Goal: Information Seeking & Learning: Learn about a topic

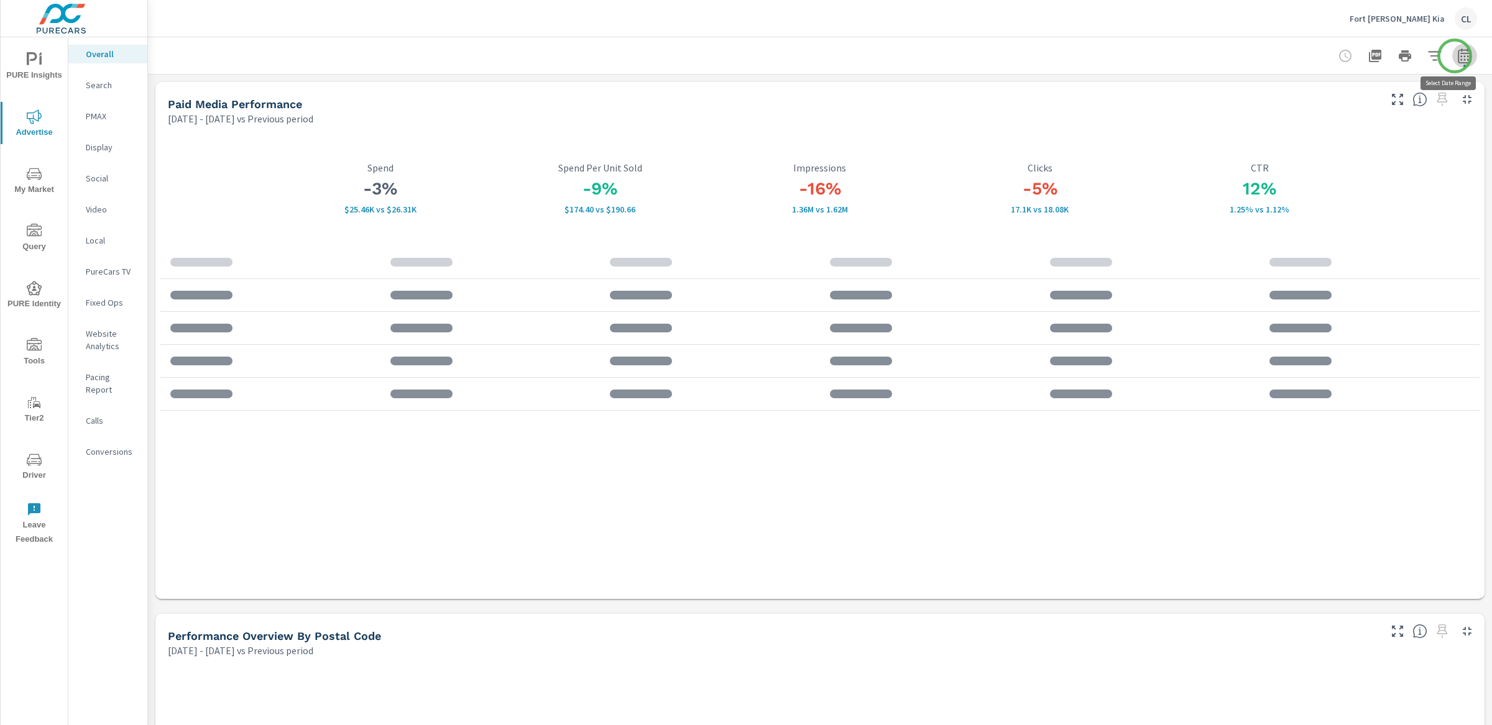
click at [1289, 56] on icon "button" at bounding box center [1464, 55] width 15 height 15
select select "Previous period"
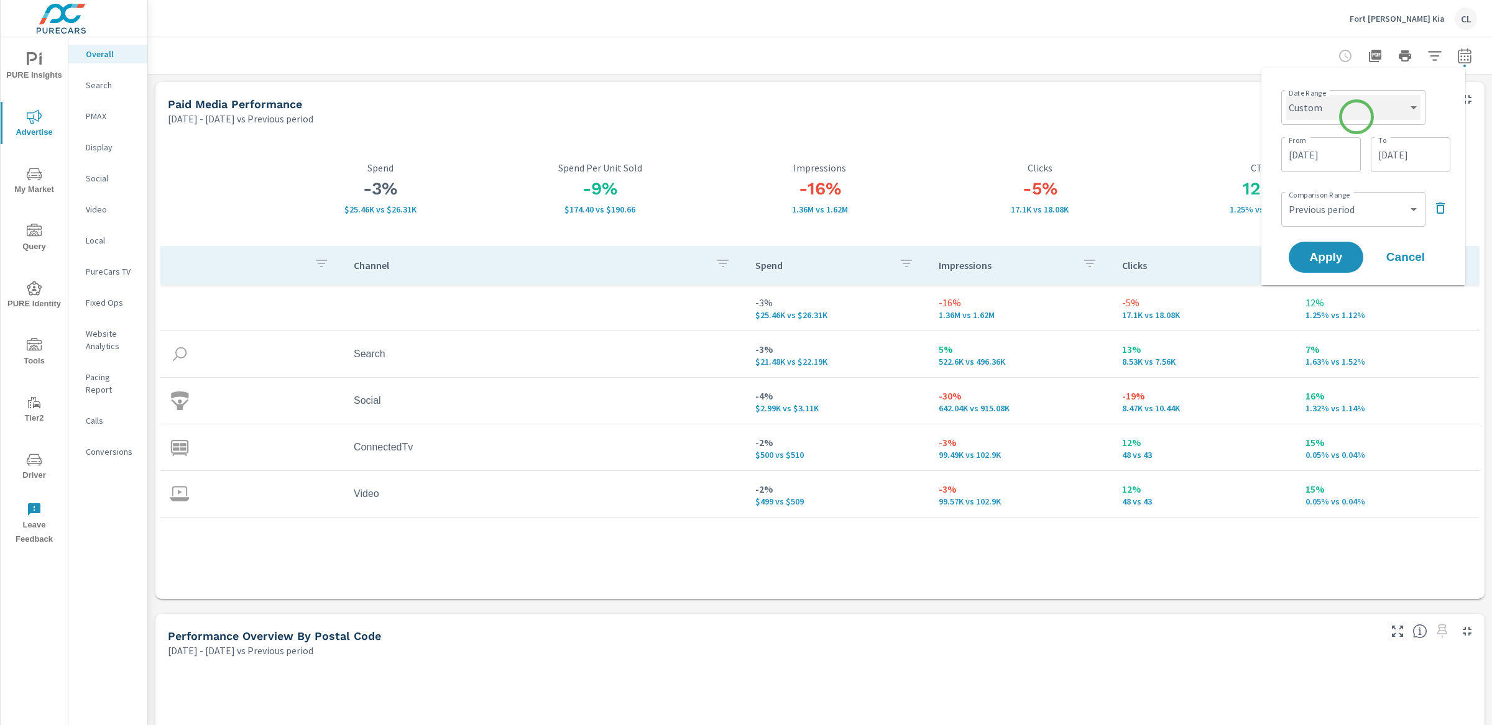
click at [1289, 118] on select "Custom Yesterday Last week Last 7 days Last 14 days Last 30 days Last 45 days L…" at bounding box center [1353, 107] width 134 height 25
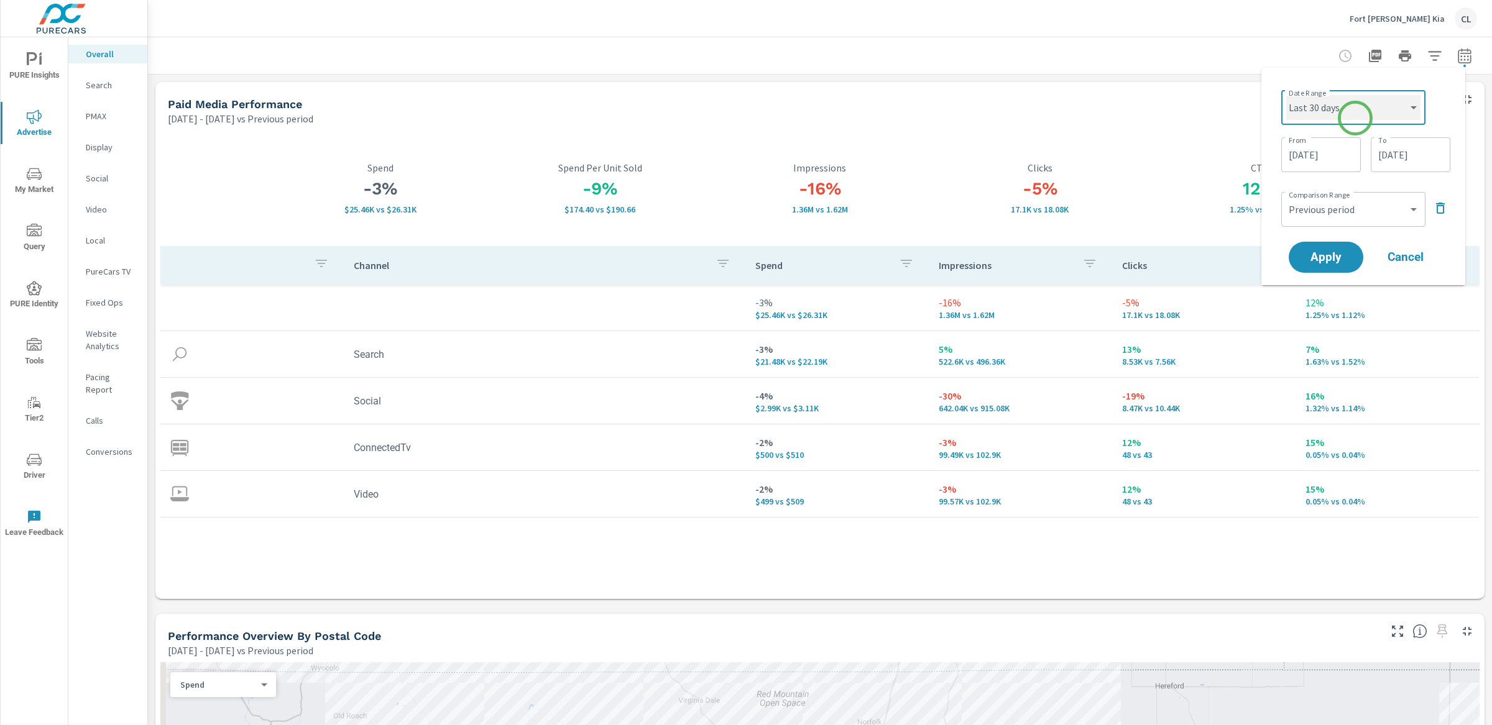
click at [1286, 95] on select "Custom Yesterday Last week Last 7 days Last 14 days Last 30 days Last 45 days L…" at bounding box center [1353, 107] width 134 height 25
select select "Last 30 days"
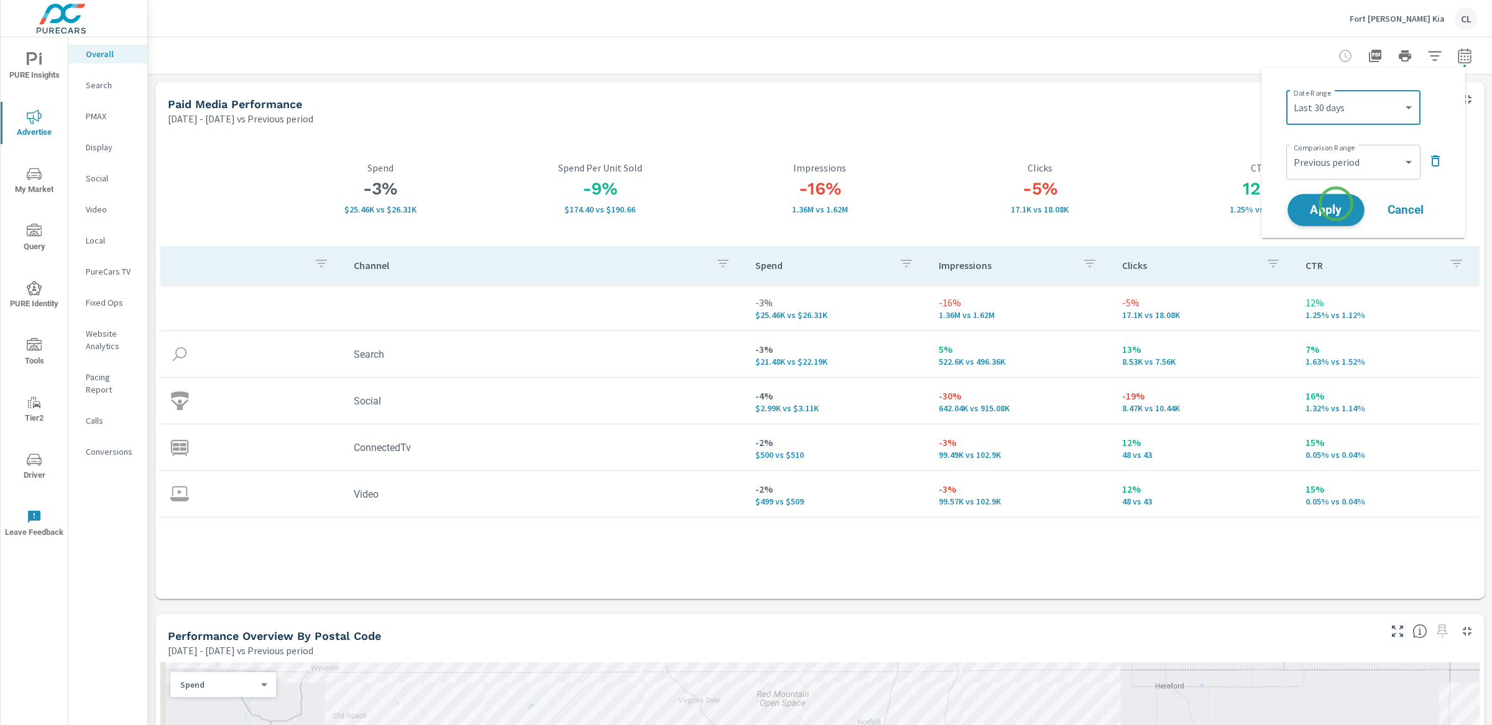
click at [1289, 204] on span "Apply" at bounding box center [1325, 210] width 51 height 12
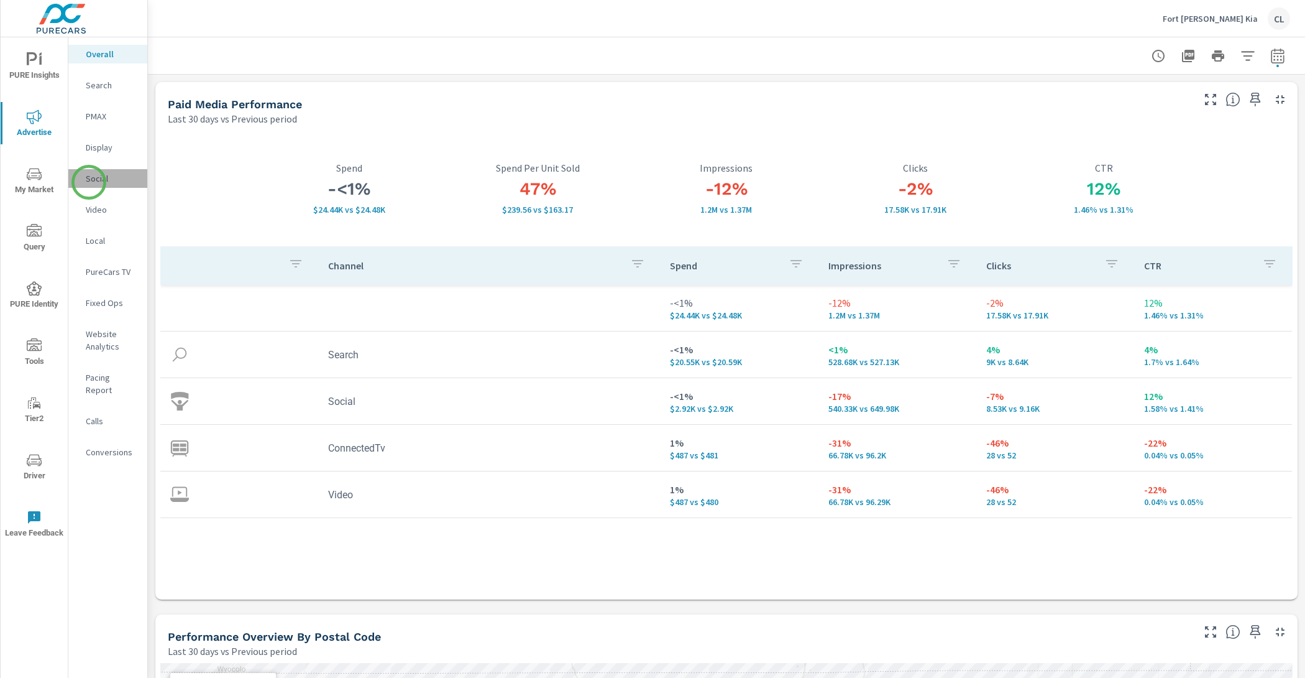
click at [89, 182] on p "Social" at bounding box center [112, 178] width 52 height 12
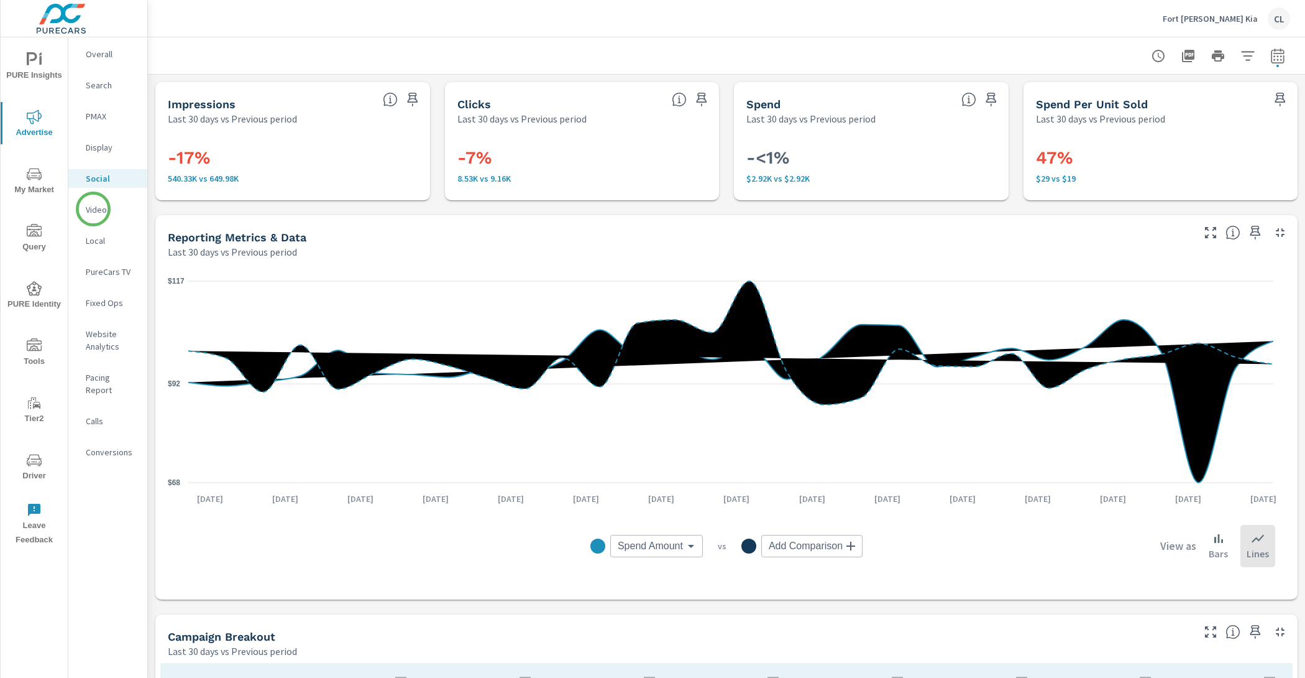
click at [93, 209] on p "Video" at bounding box center [112, 209] width 52 height 12
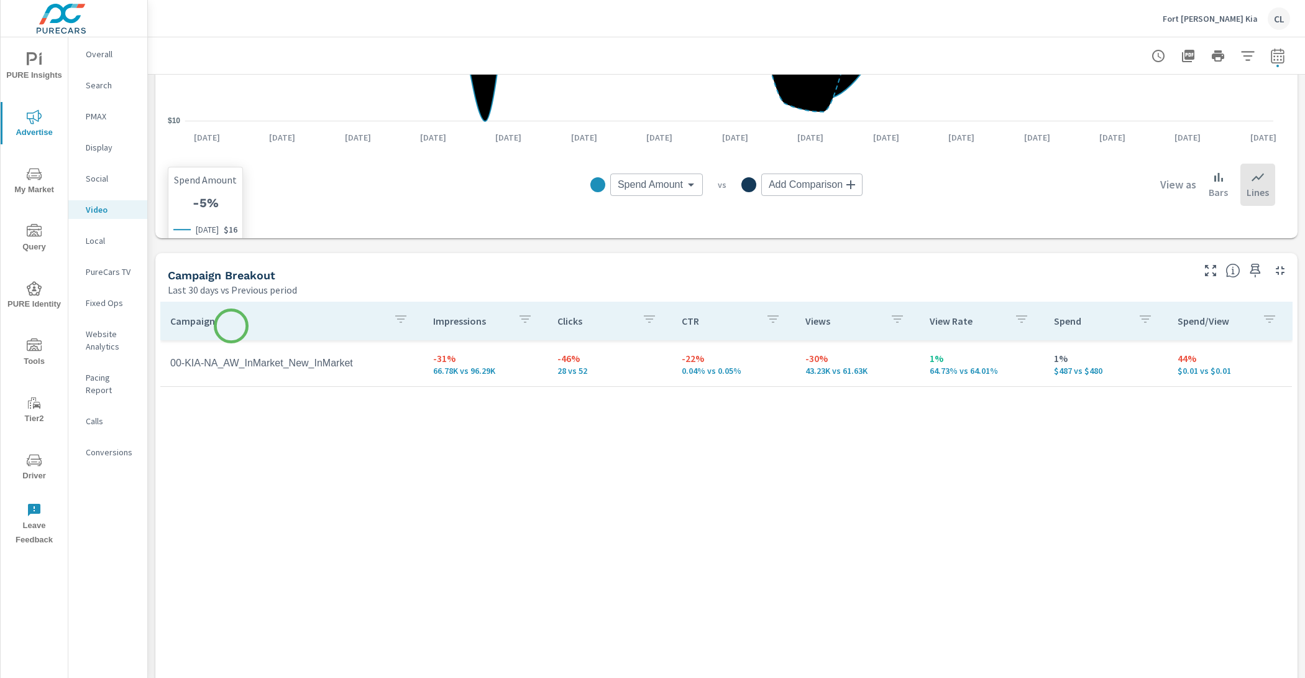
scroll to position [461, 0]
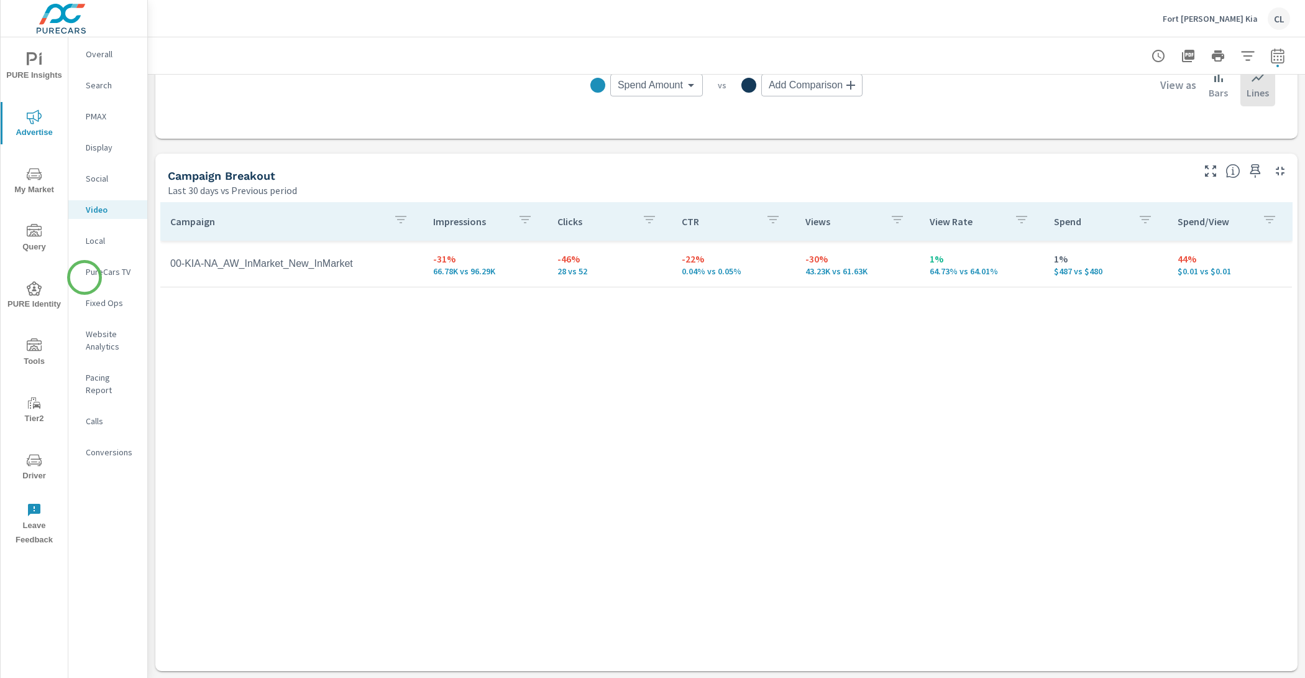
click at [85, 277] on div "PureCars TV" at bounding box center [107, 271] width 79 height 19
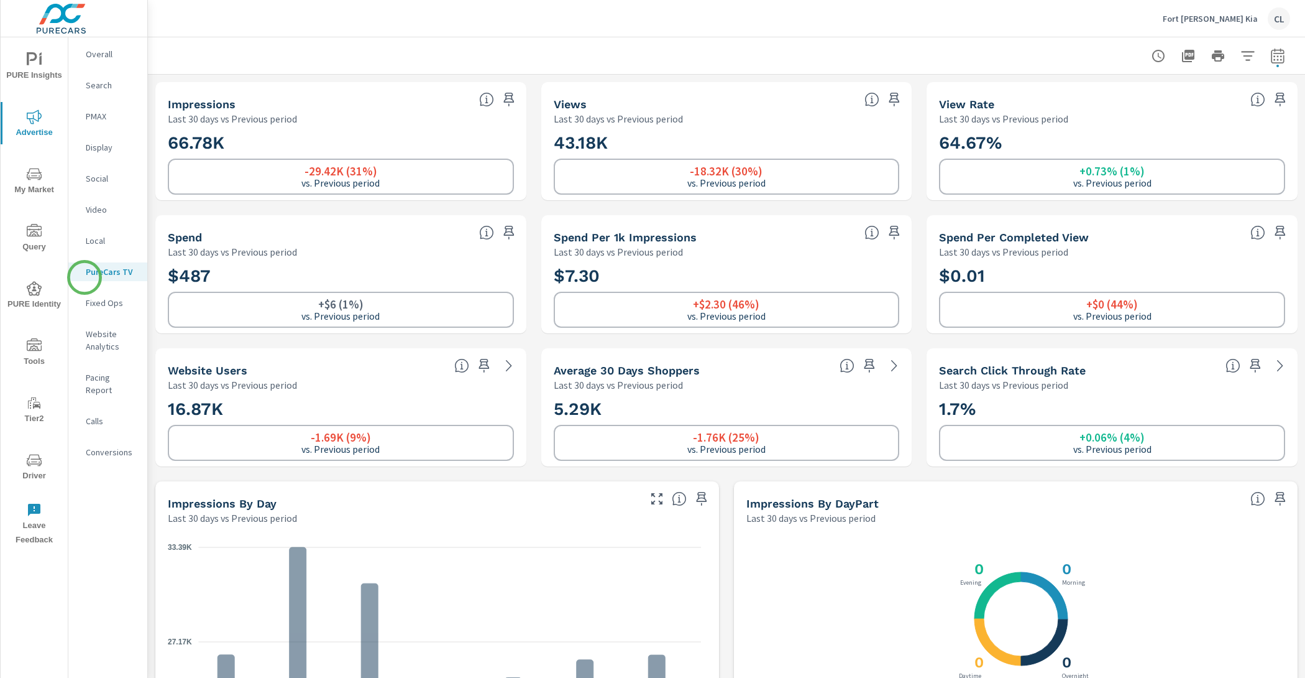
scroll to position [1, 0]
click at [101, 308] on p "Fixed Ops" at bounding box center [112, 302] width 52 height 12
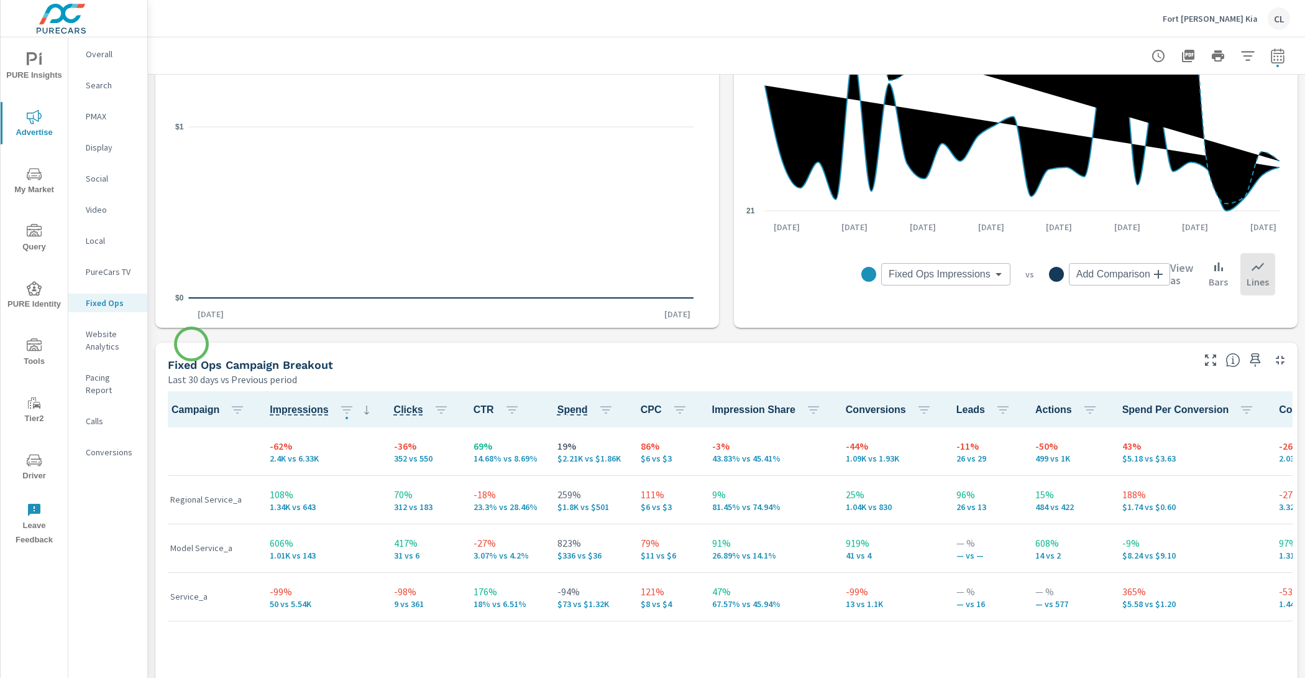
scroll to position [541, 0]
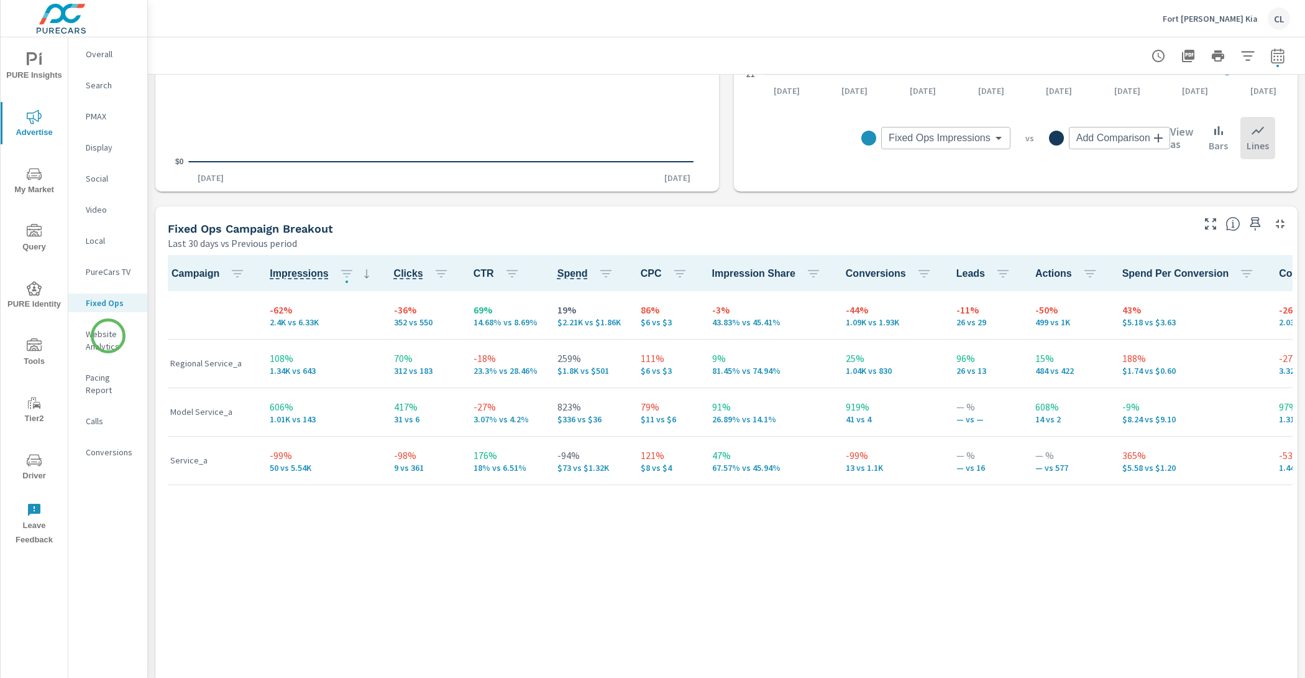
click at [108, 336] on p "Website Analytics" at bounding box center [112, 340] width 52 height 25
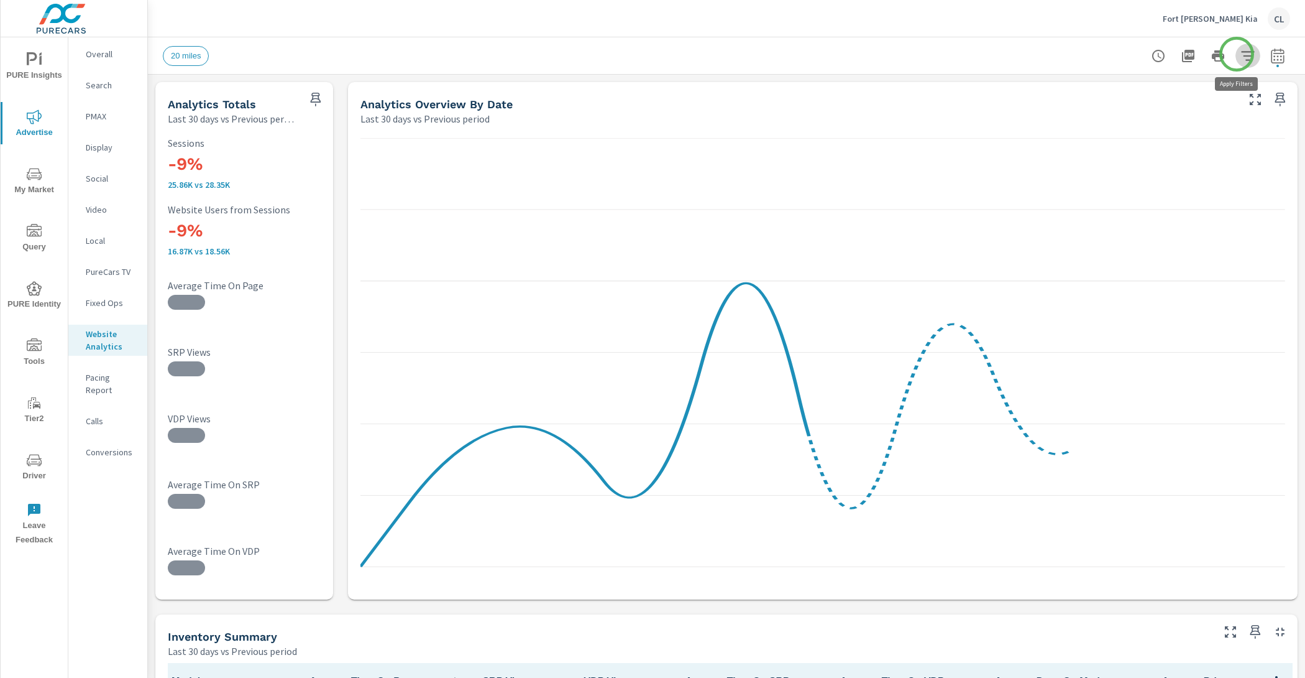
click at [1241, 54] on icon "button" at bounding box center [1248, 55] width 15 height 15
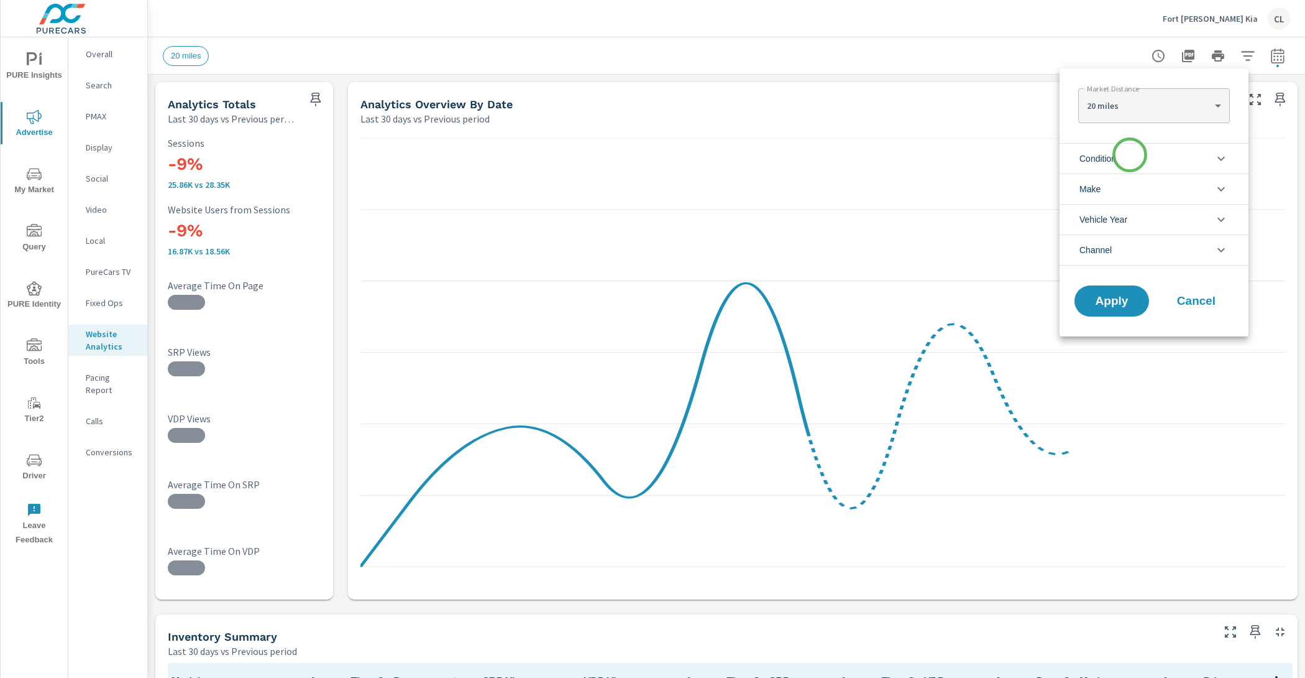
click at [1130, 155] on li "Condition" at bounding box center [1154, 158] width 189 height 30
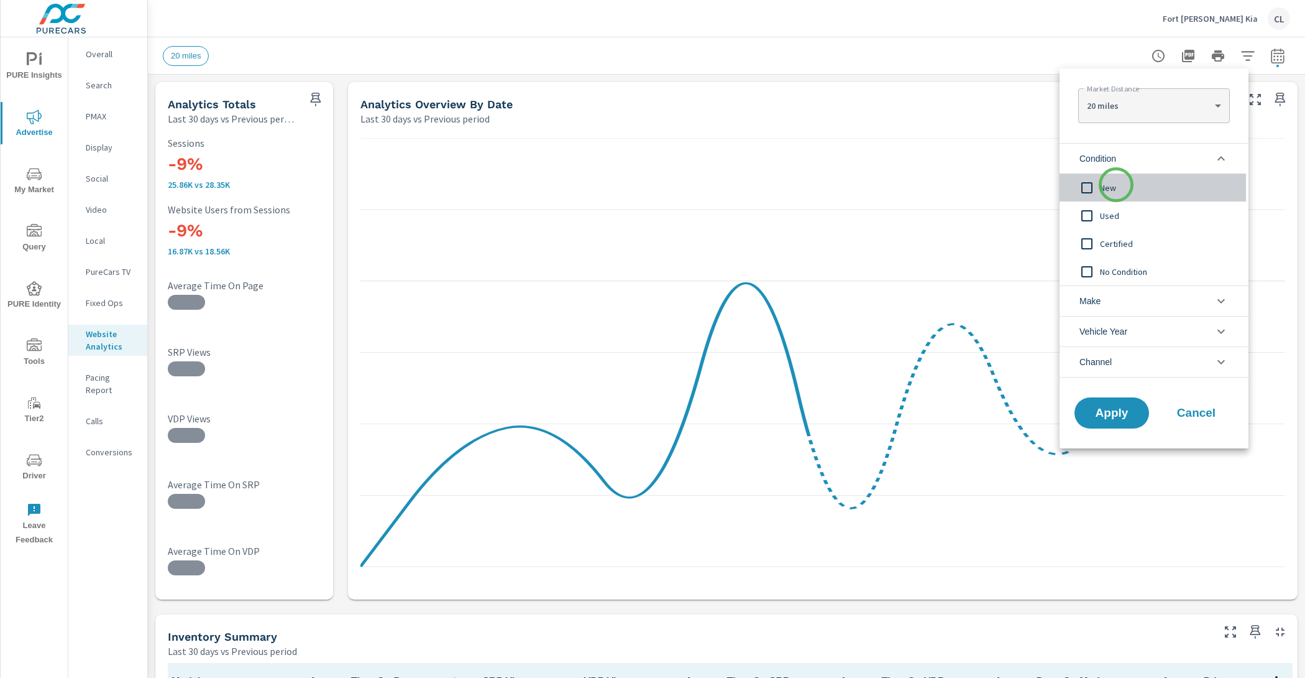
click at [1116, 185] on span "New" at bounding box center [1168, 187] width 136 height 15
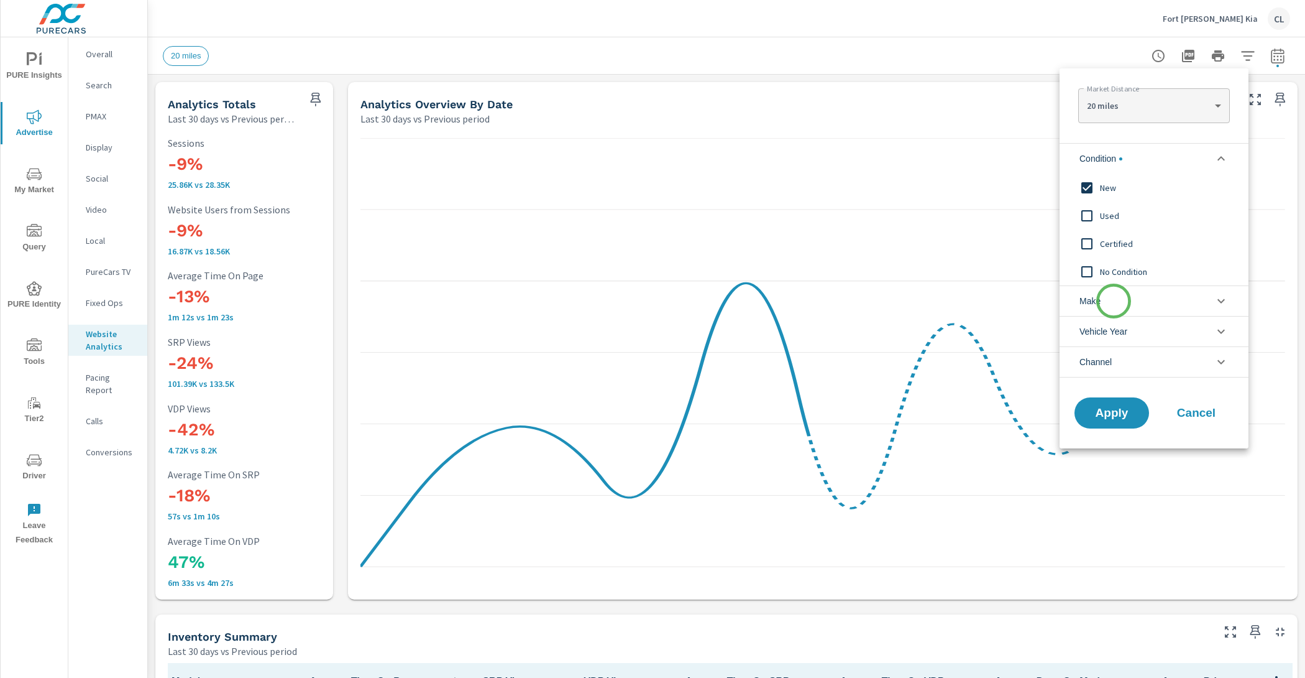
click at [1114, 301] on li "Make" at bounding box center [1154, 300] width 189 height 30
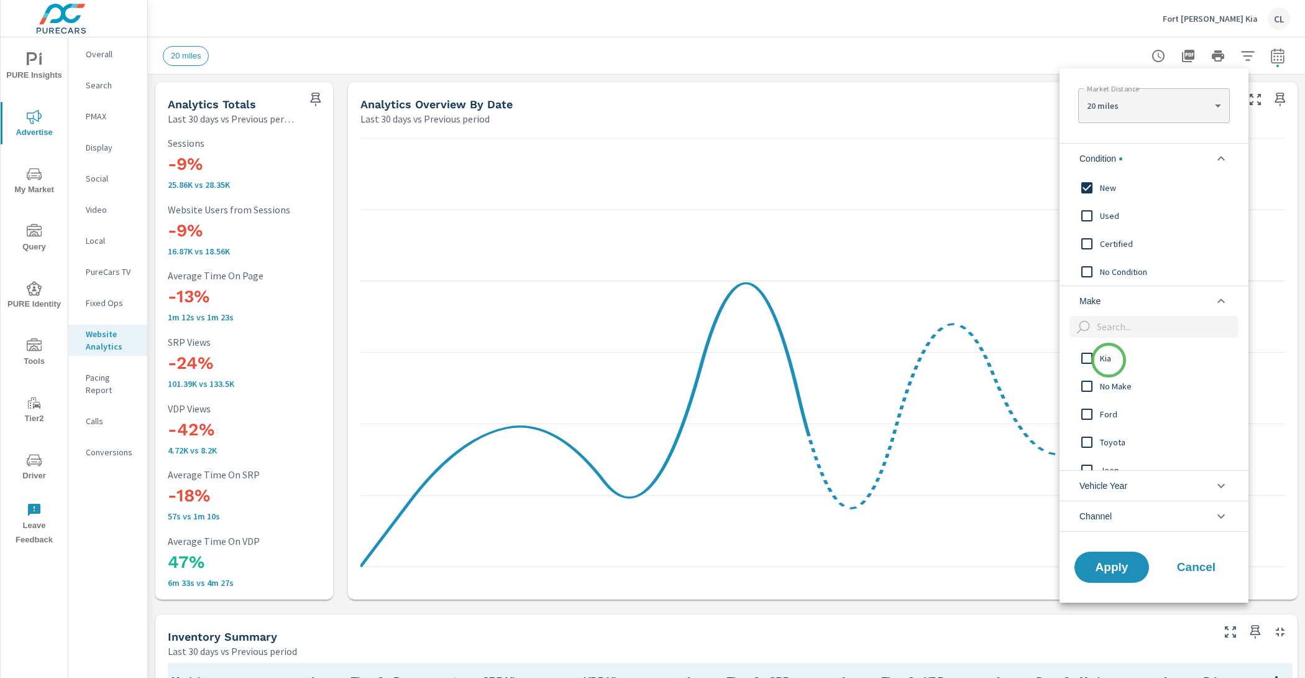
click at [1109, 361] on span "Kia" at bounding box center [1168, 358] width 136 height 15
click at [1118, 562] on span "Apply" at bounding box center [1112, 567] width 51 height 12
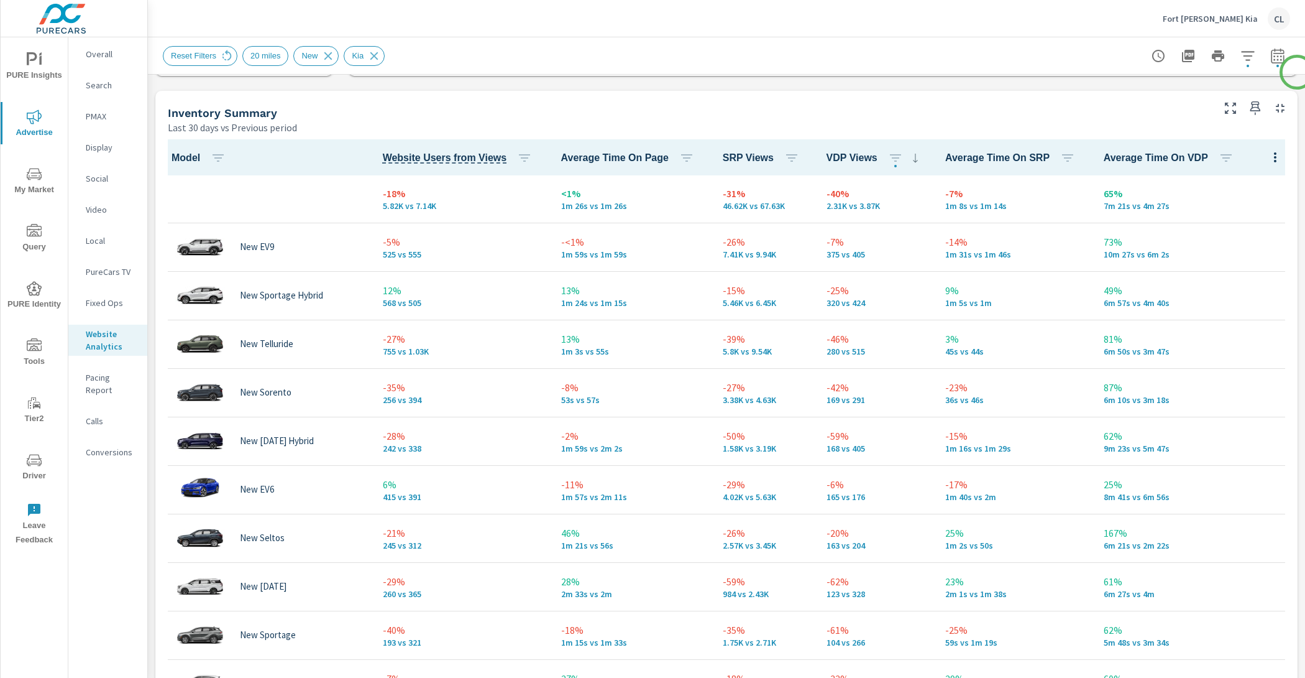
scroll to position [526, 0]
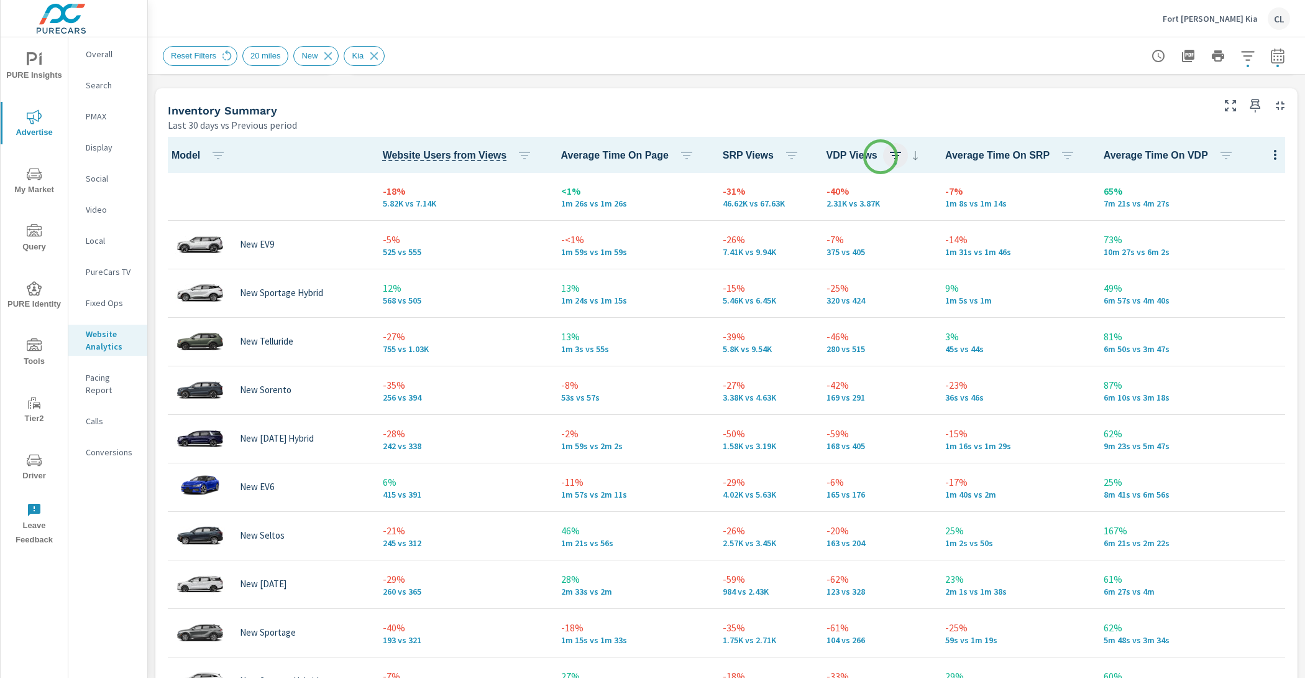
click at [888, 157] on icon "button" at bounding box center [895, 155] width 15 height 15
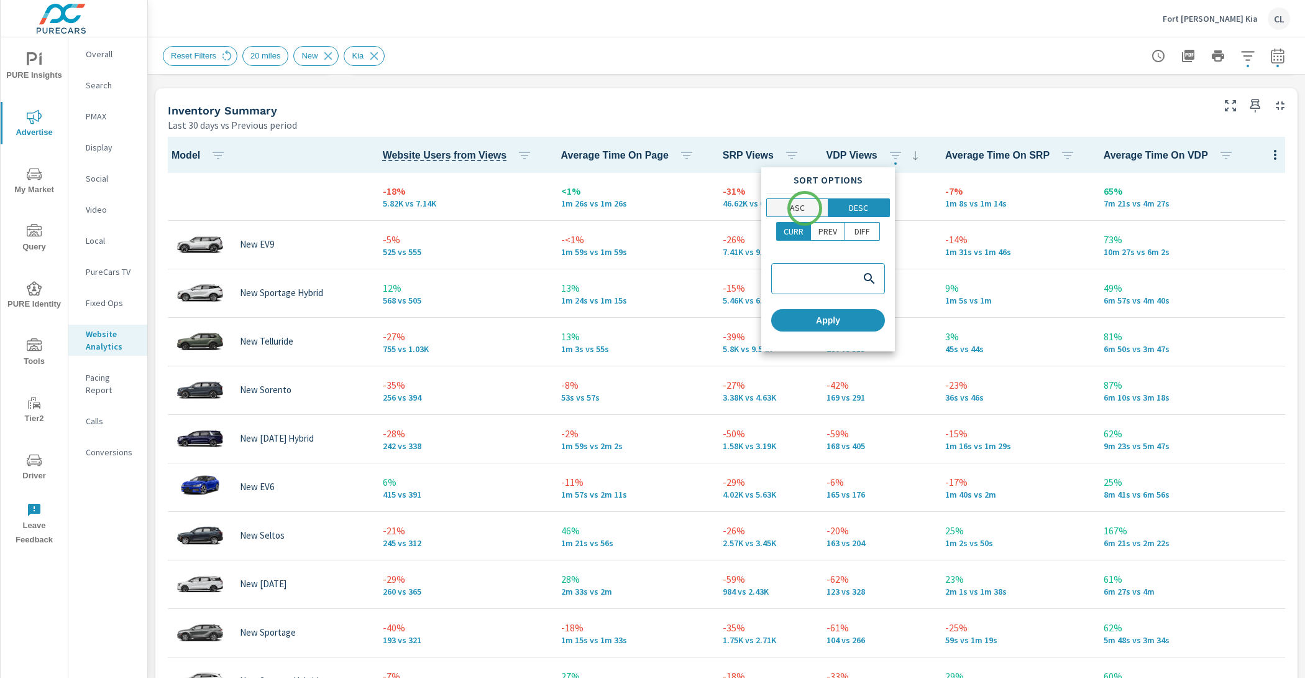
click at [802, 205] on p "ASC" at bounding box center [797, 207] width 15 height 12
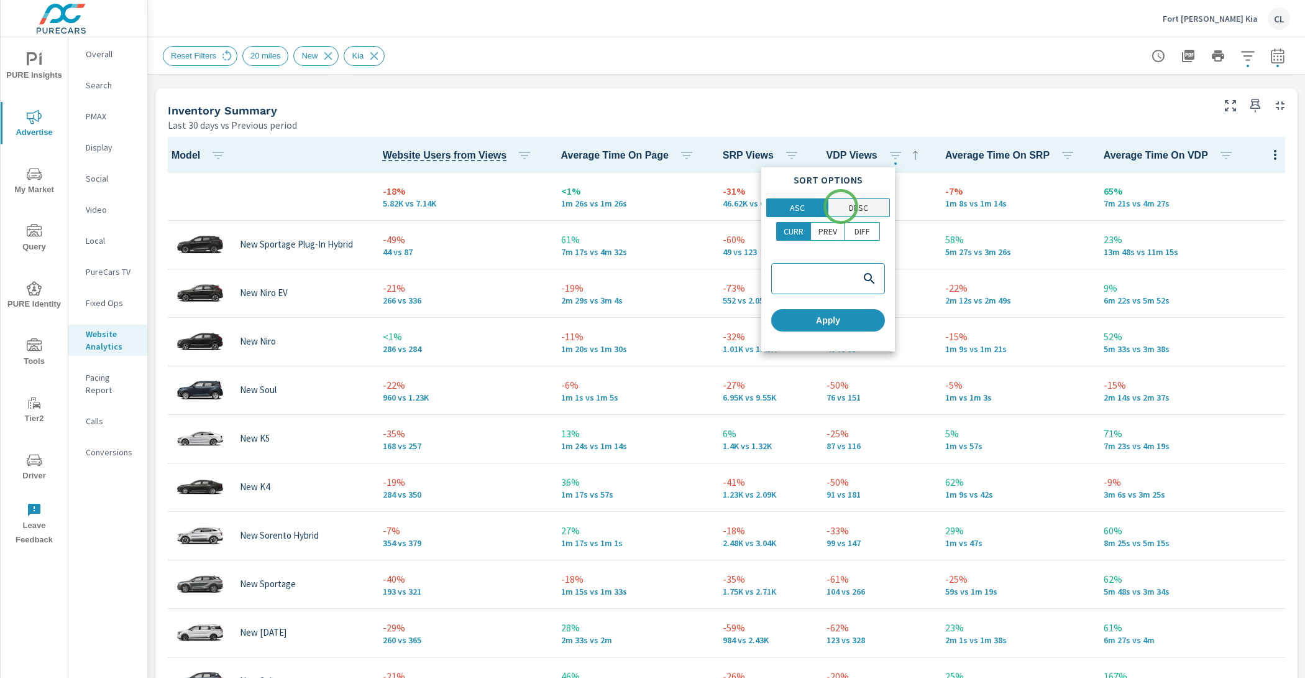
click at [841, 206] on span "DESC" at bounding box center [859, 207] width 54 height 12
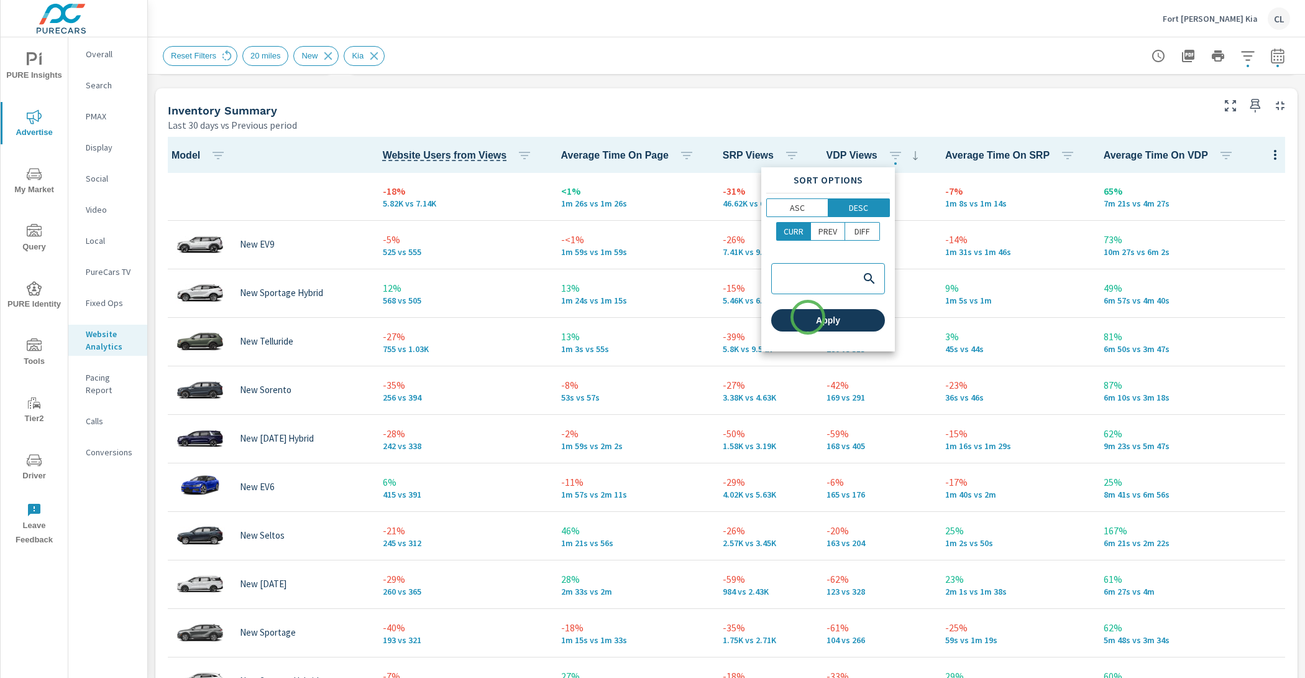
click at [808, 317] on span "Apply" at bounding box center [828, 320] width 104 height 11
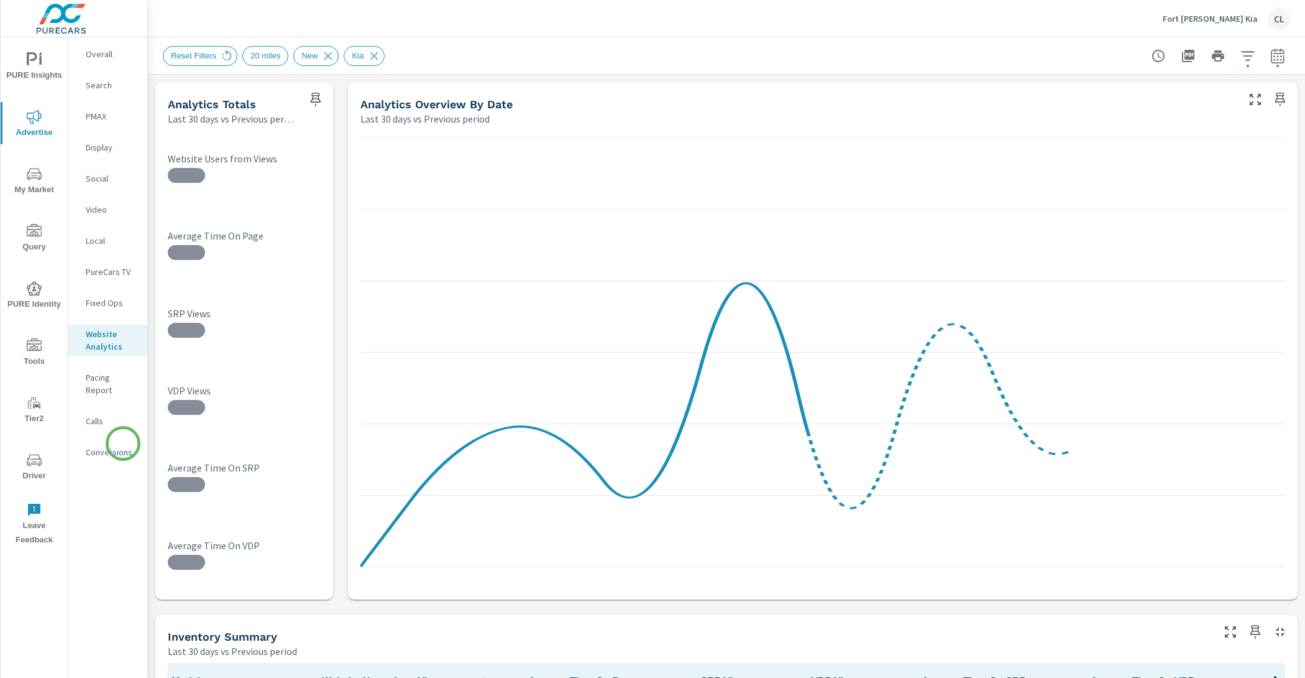
click at [123, 446] on p "Conversions" at bounding box center [112, 452] width 52 height 12
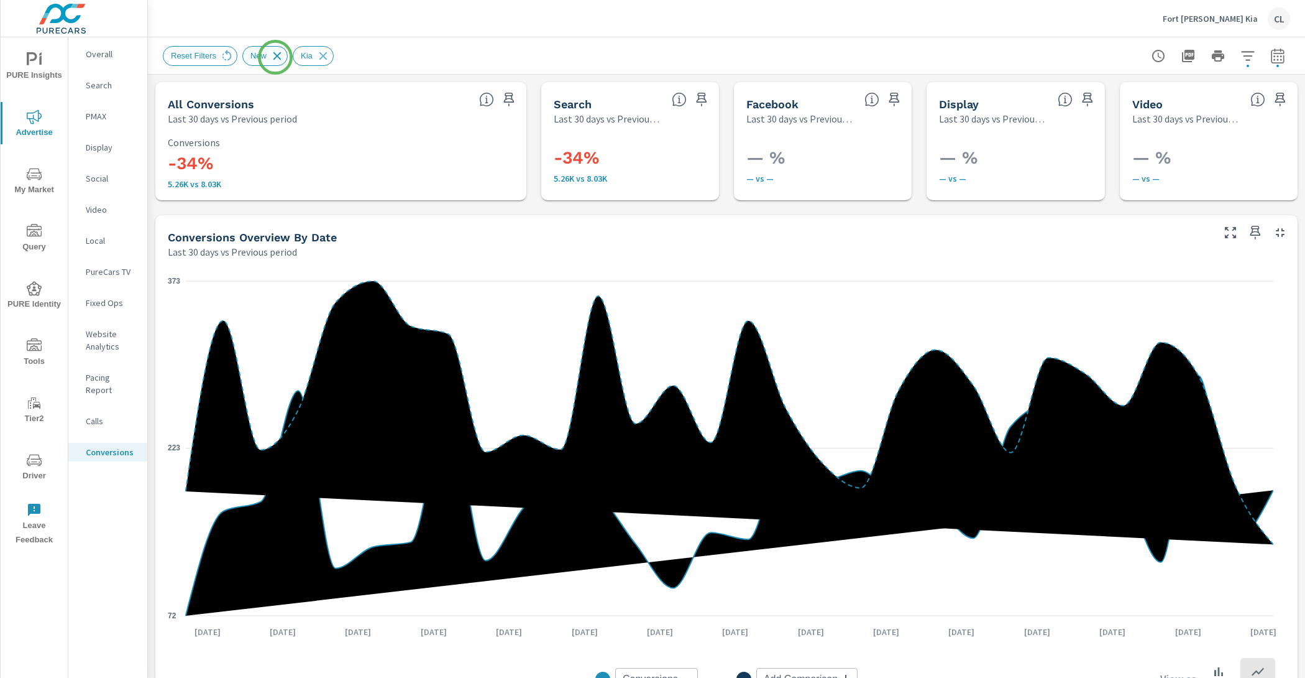
click at [275, 57] on icon at bounding box center [277, 56] width 14 height 14
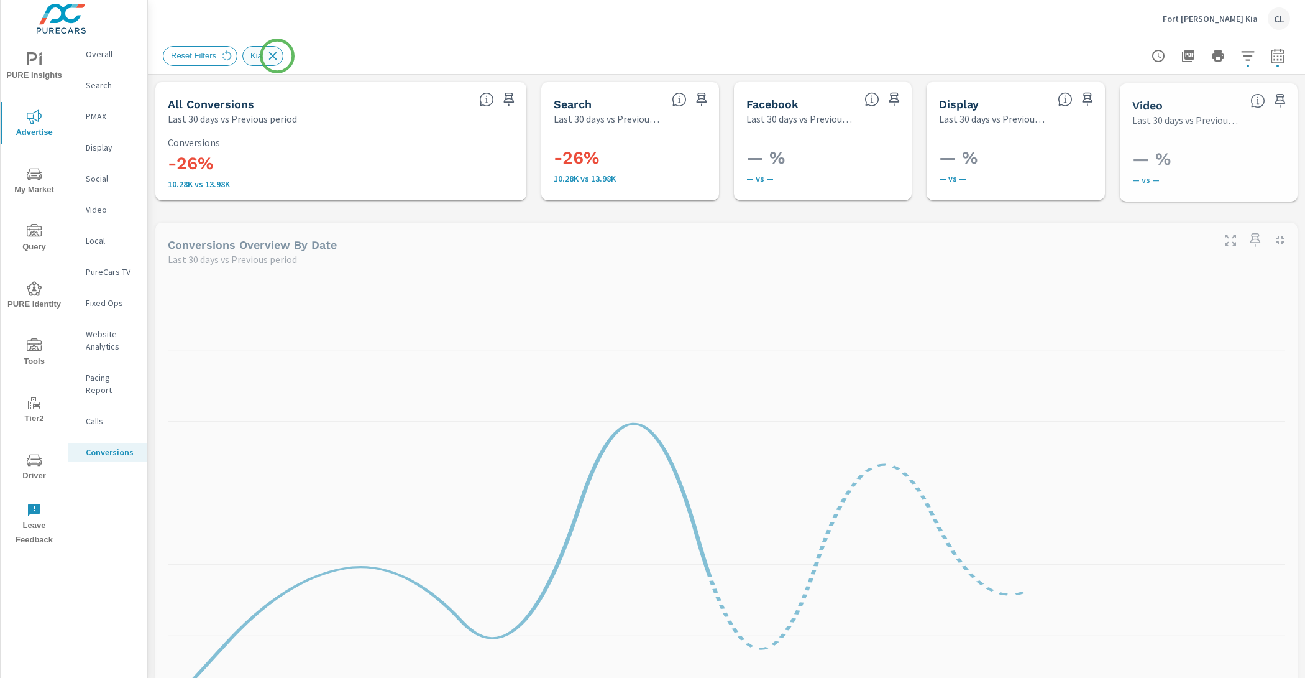
click at [277, 56] on icon at bounding box center [273, 56] width 14 height 14
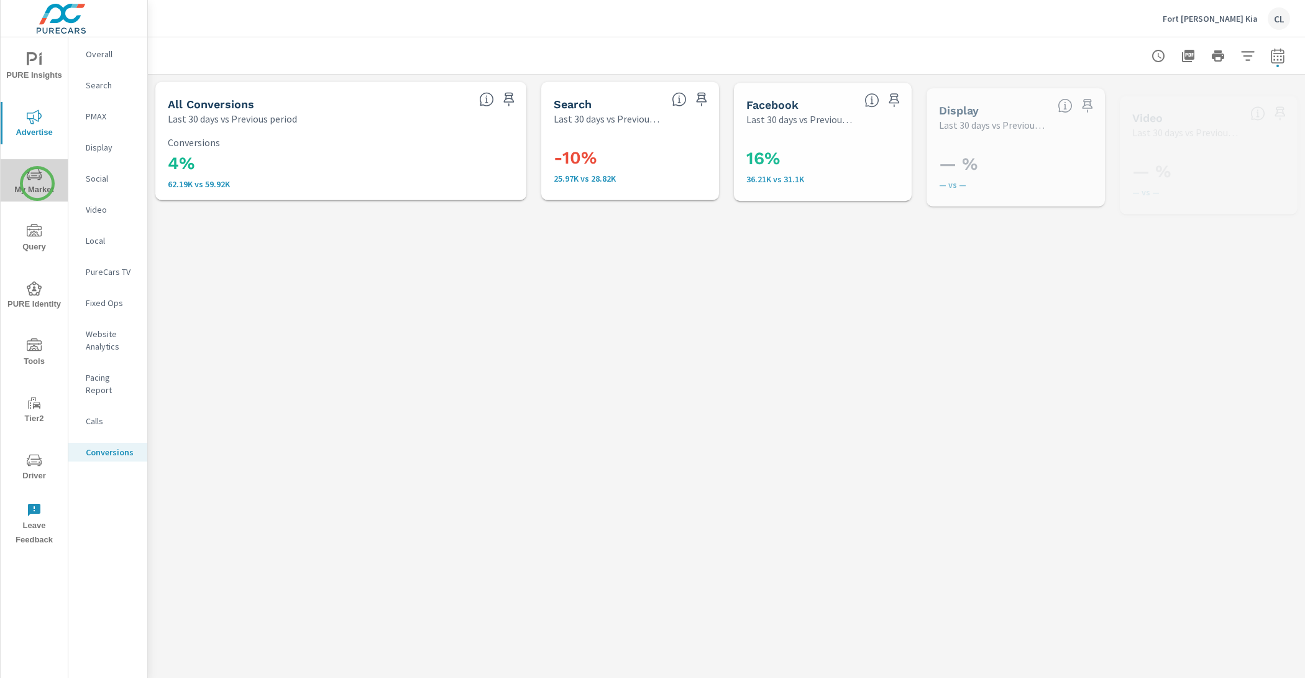
click at [37, 183] on span "My Market" at bounding box center [34, 182] width 60 height 30
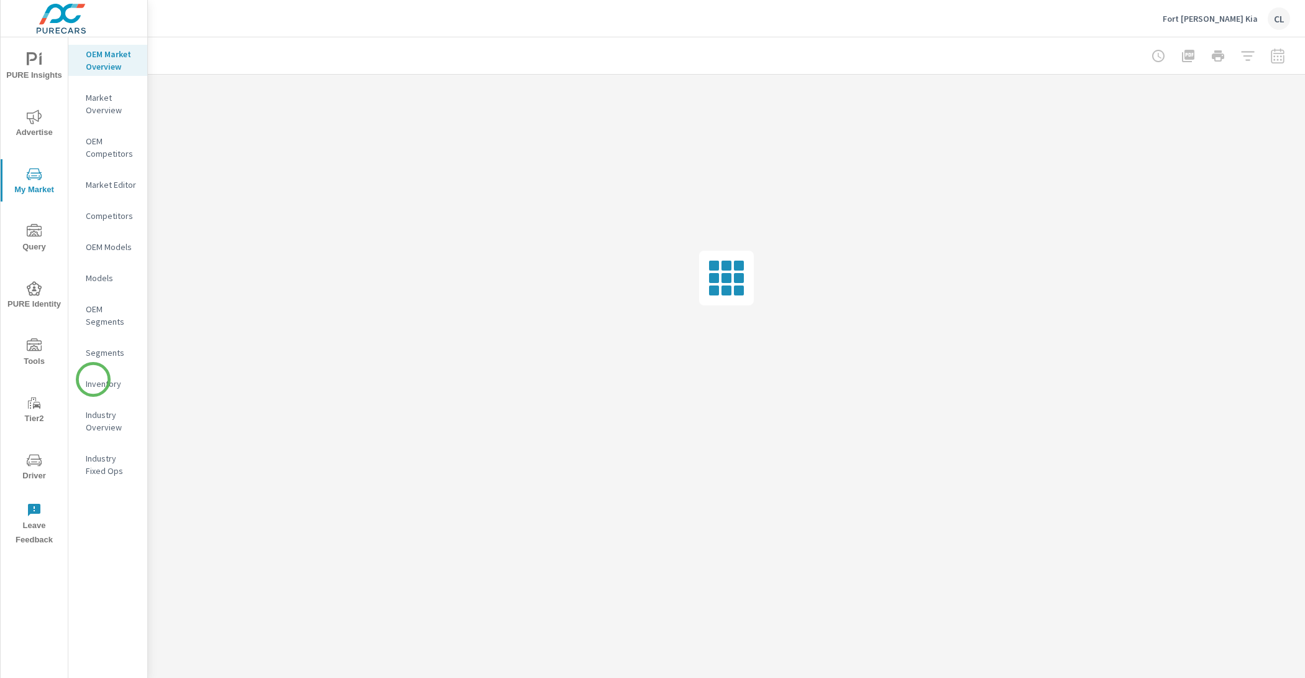
click at [94, 380] on p "Inventory" at bounding box center [112, 383] width 52 height 12
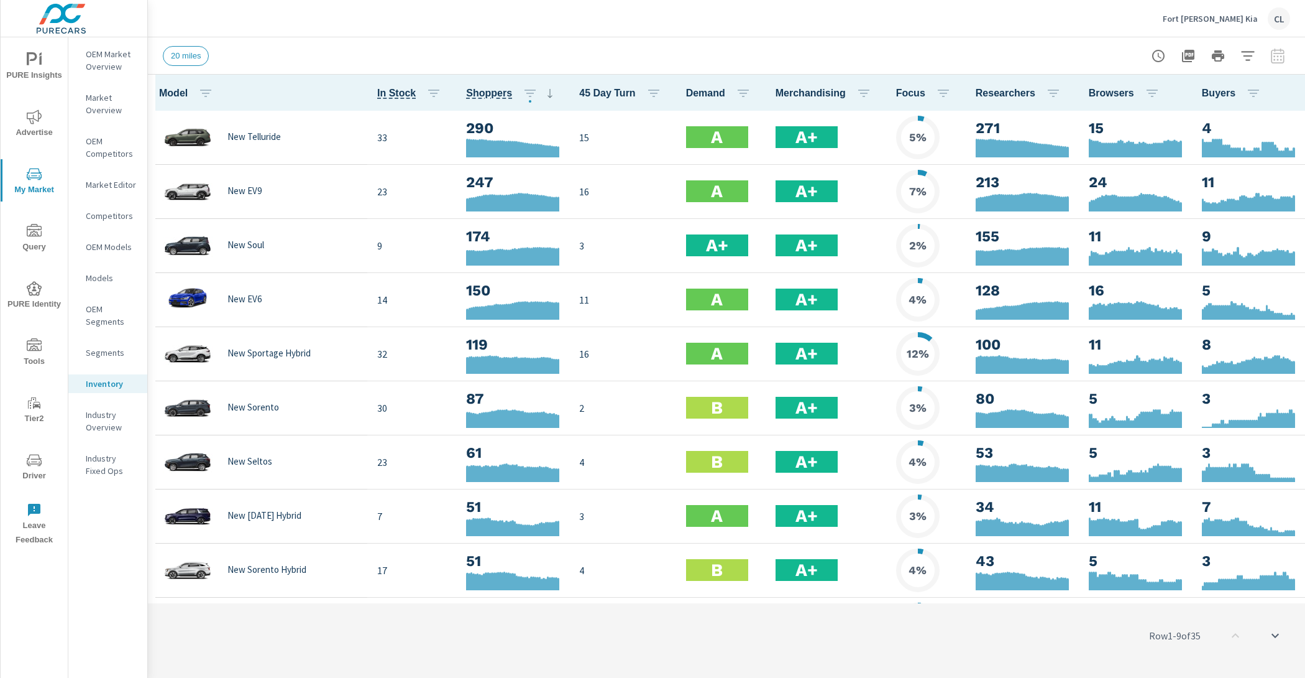
scroll to position [1, 0]
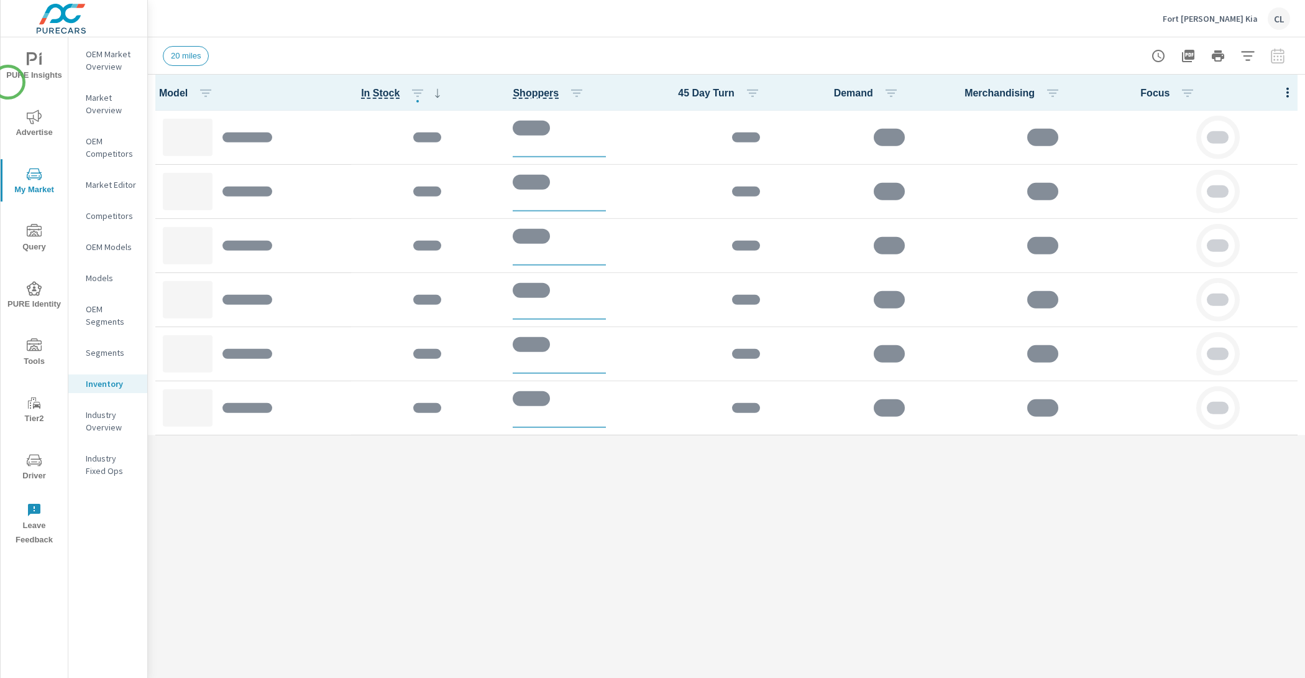
click at [48, 64] on span "PURE Insights" at bounding box center [34, 67] width 60 height 30
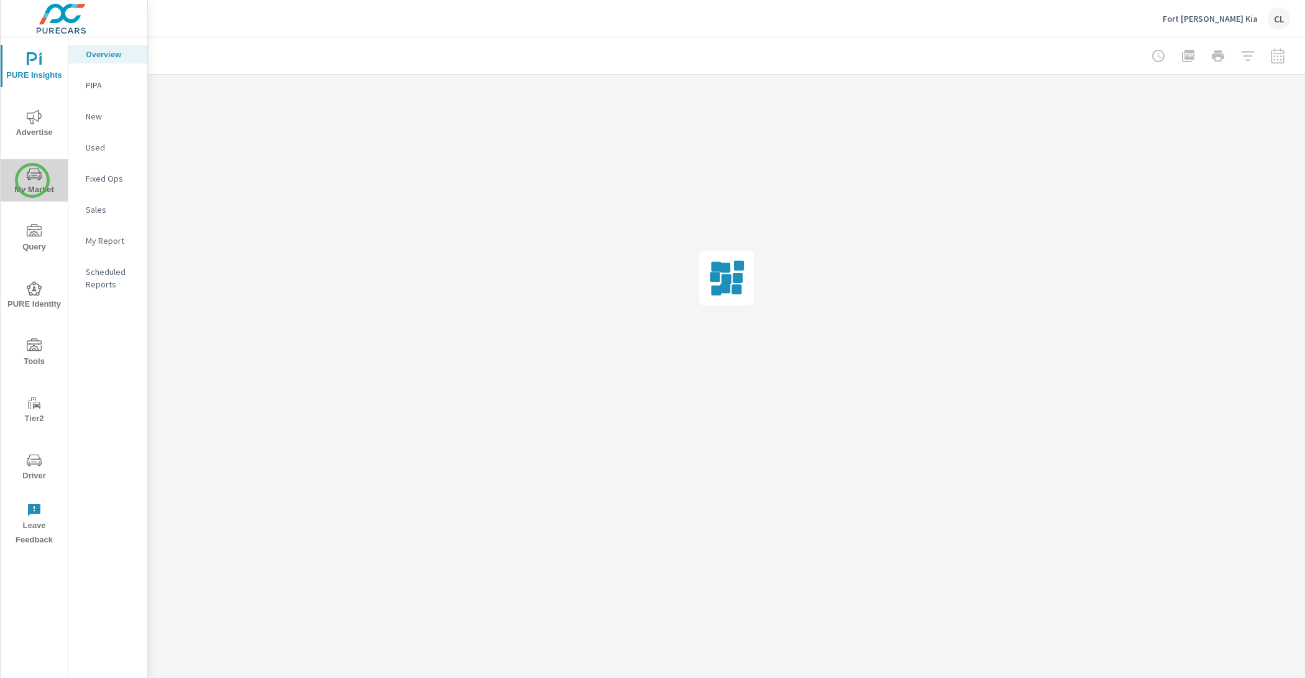
click at [32, 180] on icon "nav menu" at bounding box center [34, 174] width 15 height 15
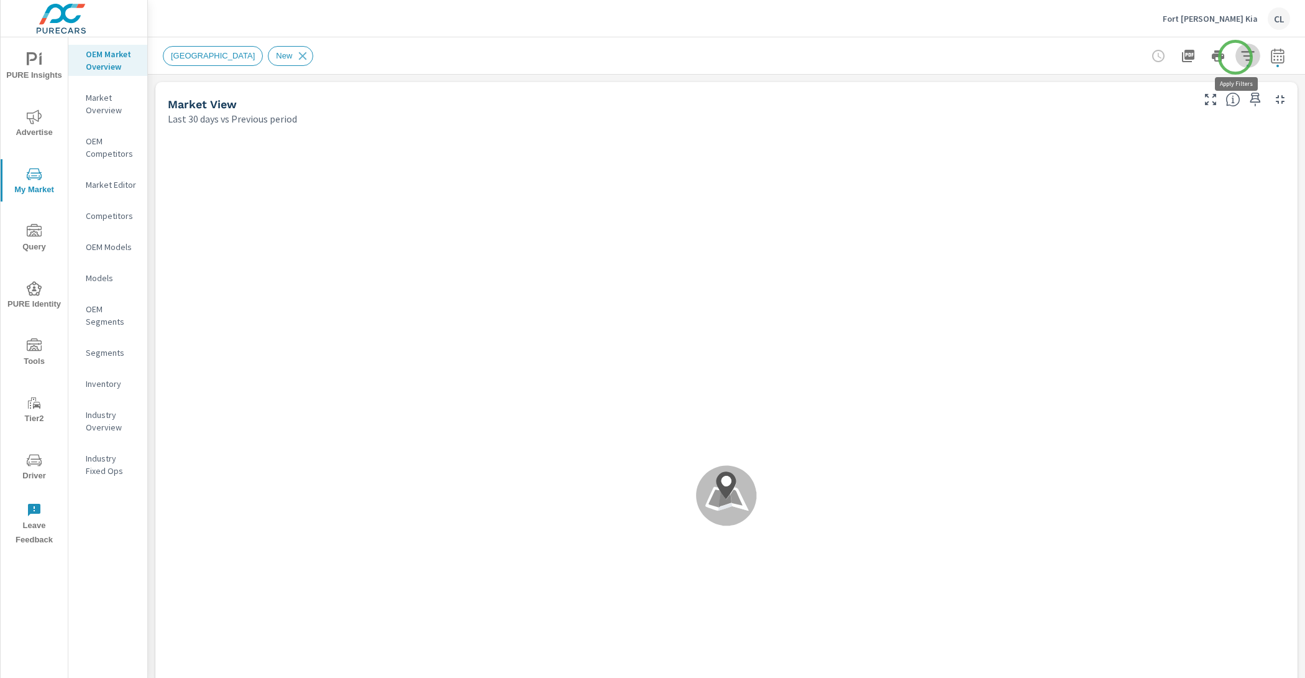
click at [1241, 57] on icon "button" at bounding box center [1248, 55] width 15 height 15
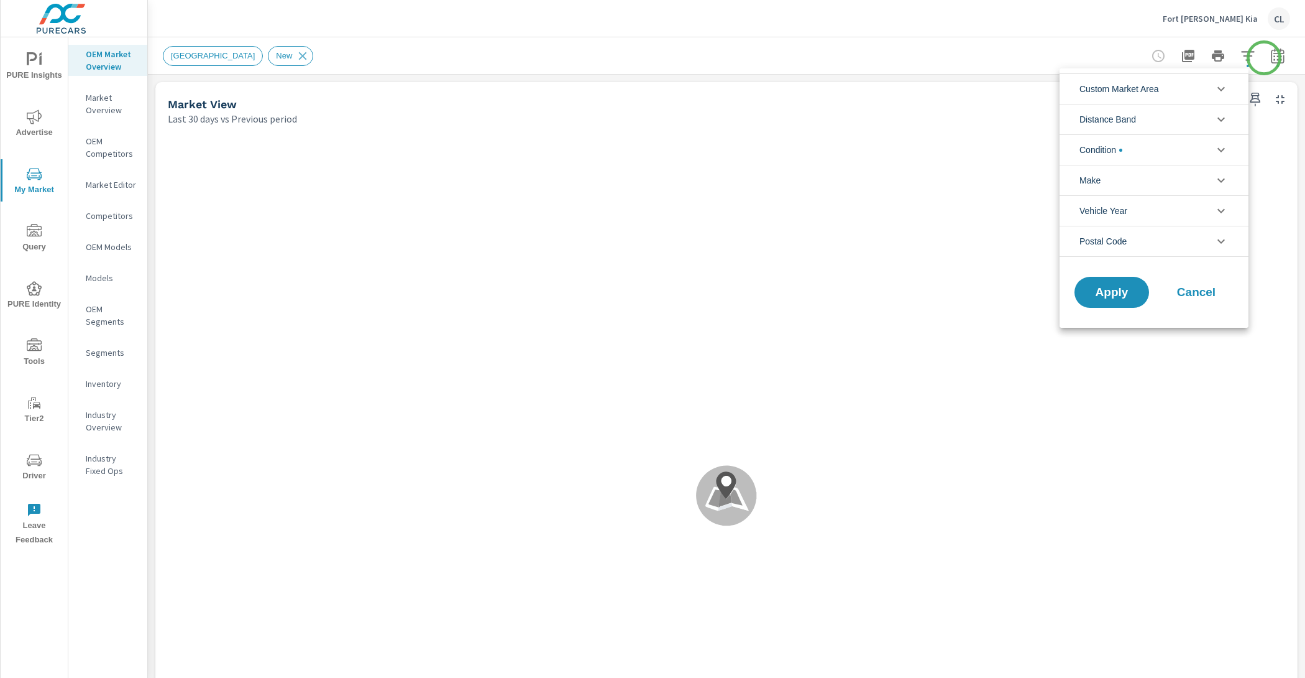
click at [1264, 58] on div at bounding box center [652, 339] width 1305 height 678
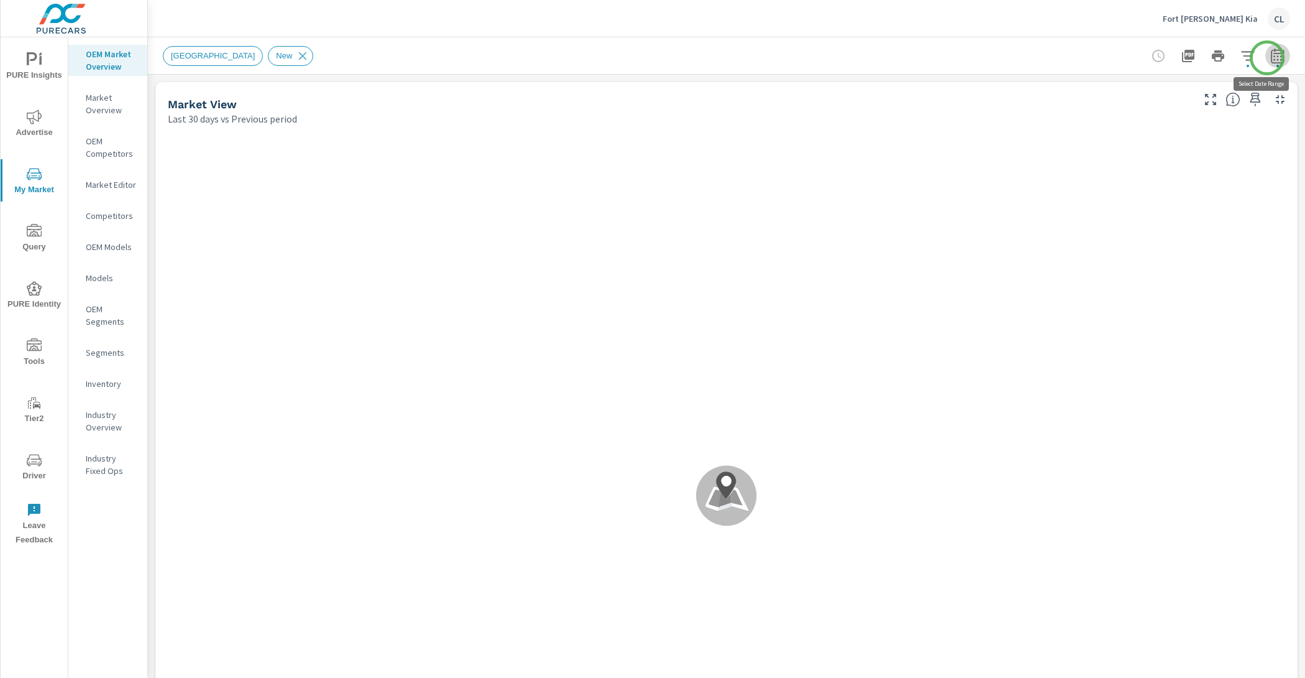
click at [1270, 58] on icon "button" at bounding box center [1277, 55] width 15 height 15
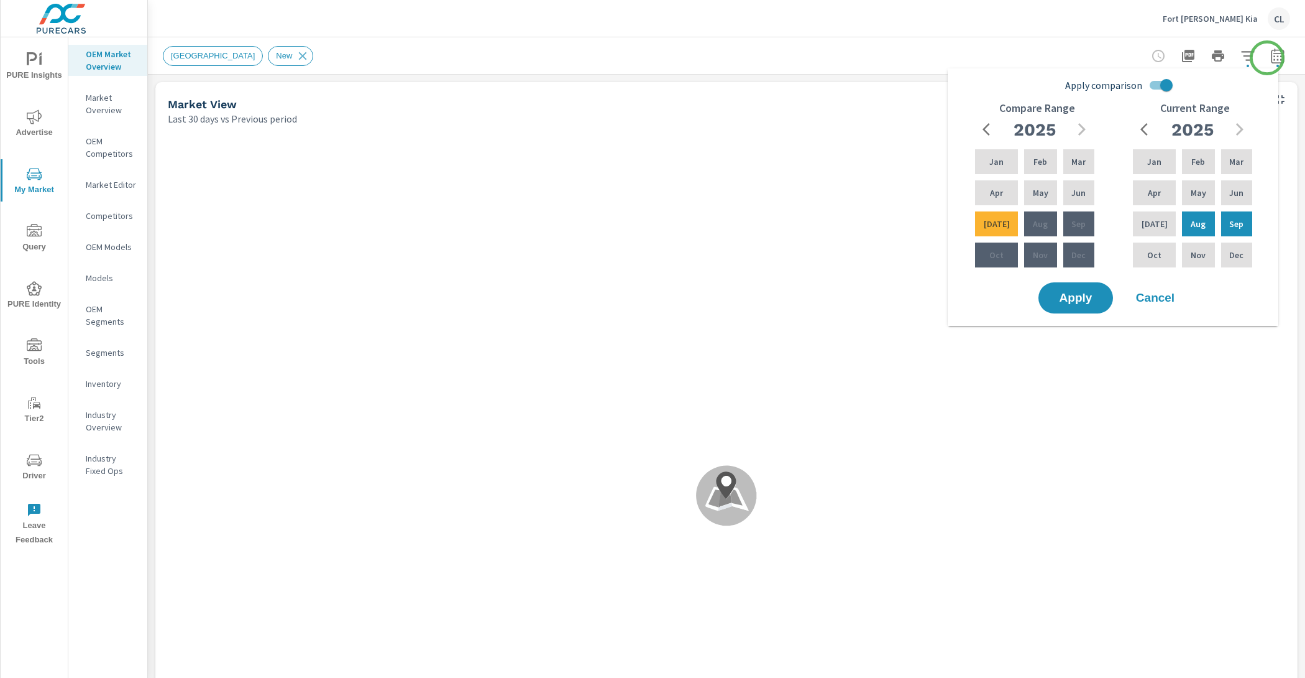
scroll to position [1, 0]
click at [1204, 184] on div "May" at bounding box center [1198, 193] width 37 height 30
click at [1167, 219] on div "Jul" at bounding box center [1155, 224] width 48 height 30
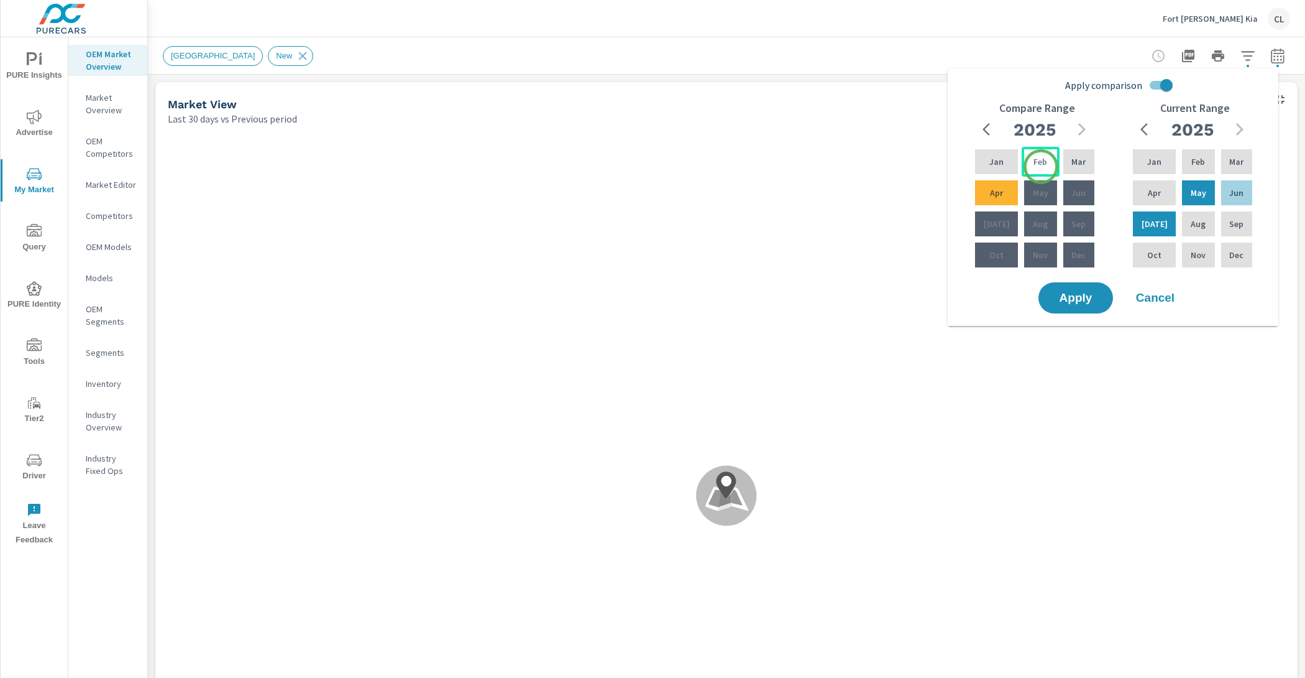
click at [1041, 167] on div "Feb" at bounding box center [1040, 162] width 37 height 30
click at [997, 199] on div "Apr" at bounding box center [997, 193] width 48 height 30
click at [1073, 295] on span "Apply" at bounding box center [1075, 298] width 51 height 12
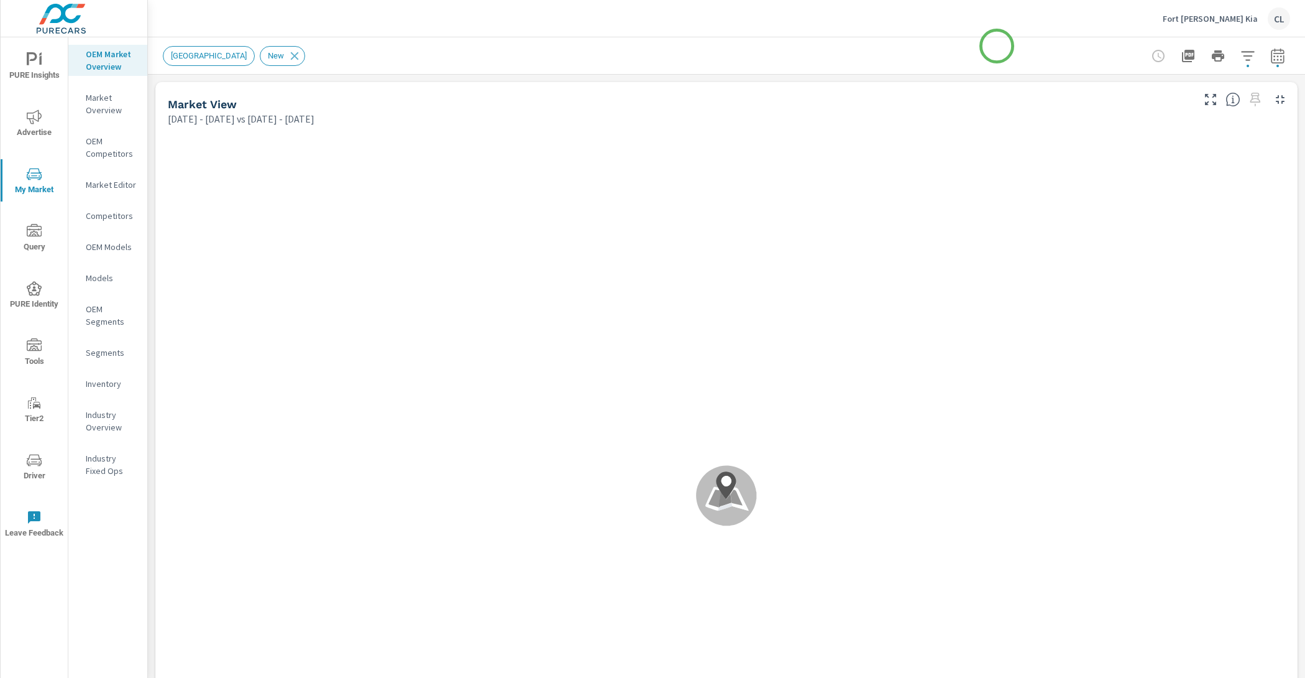
scroll to position [1, 0]
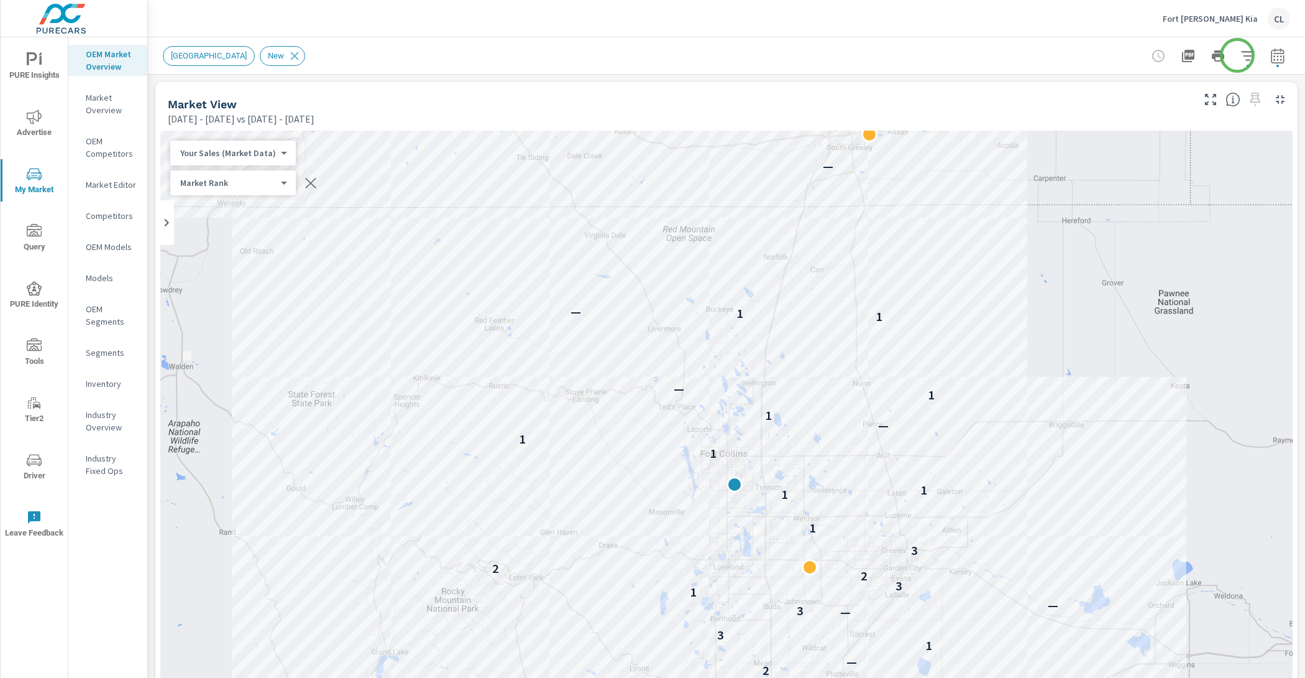
click at [1241, 54] on icon "button" at bounding box center [1248, 55] width 15 height 15
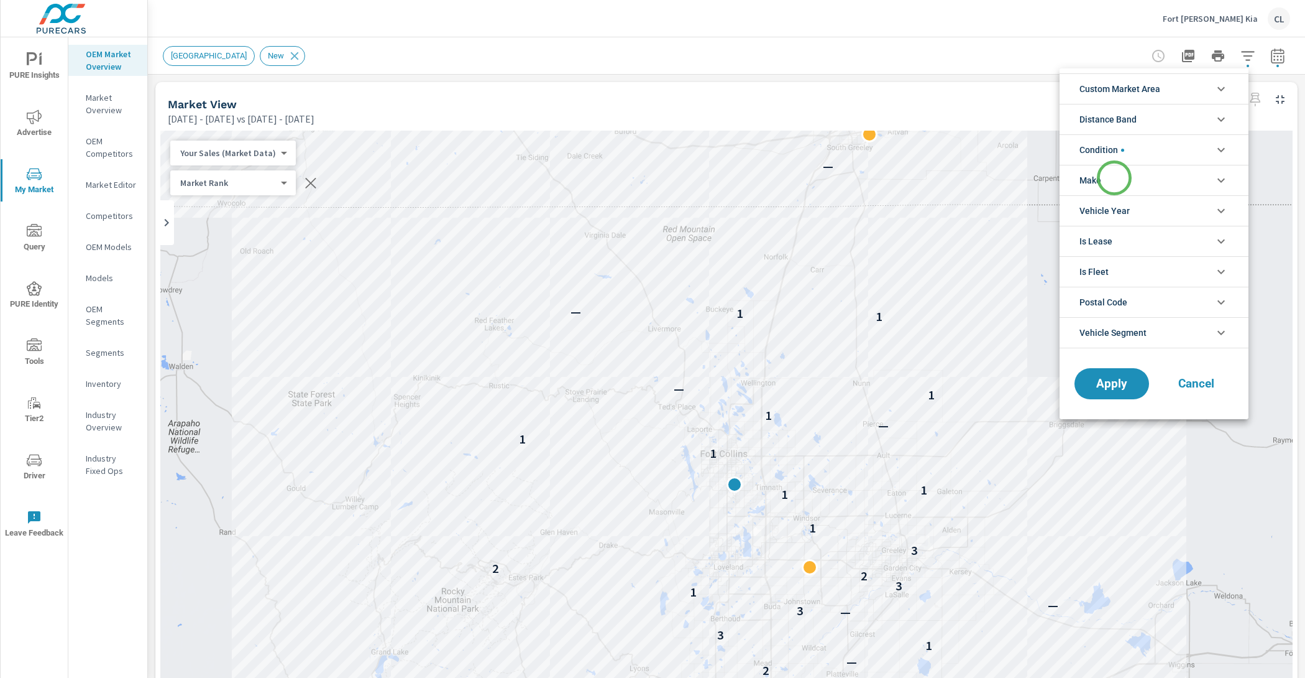
click at [1114, 178] on li "Make" at bounding box center [1154, 180] width 189 height 30
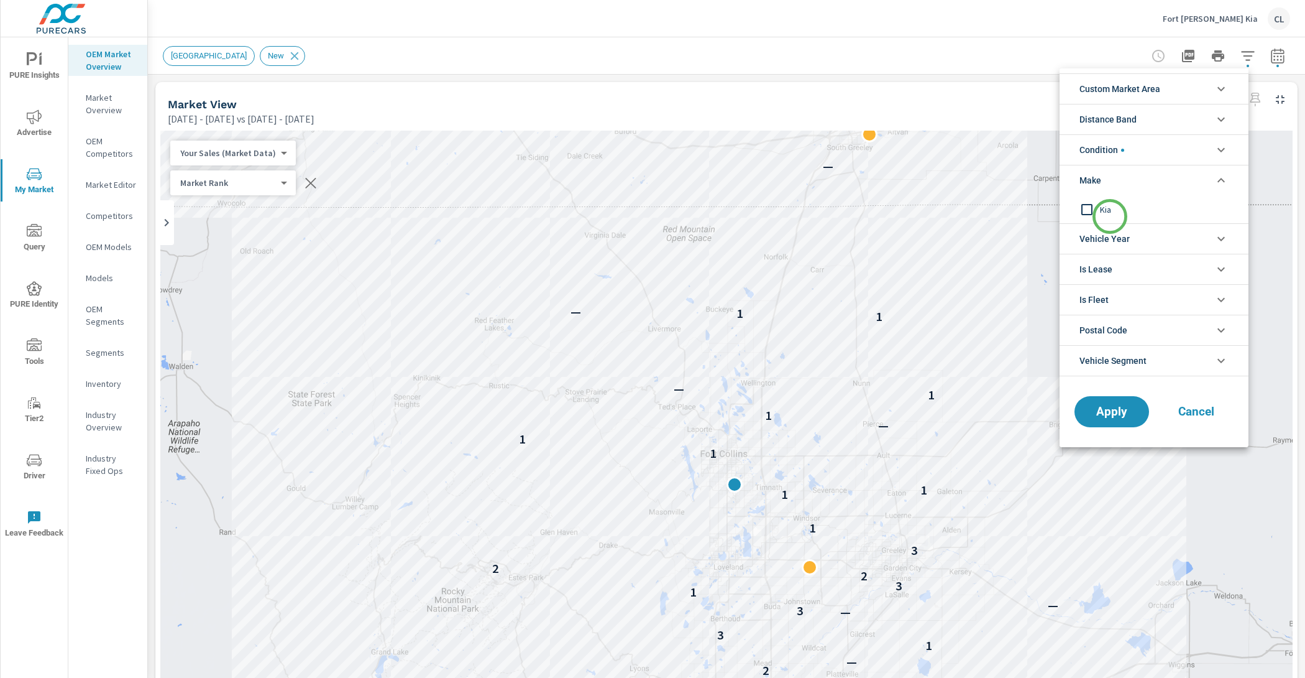
click at [1110, 217] on div "Kia" at bounding box center [1153, 209] width 186 height 28
click at [1127, 416] on button "Apply" at bounding box center [1111, 411] width 77 height 32
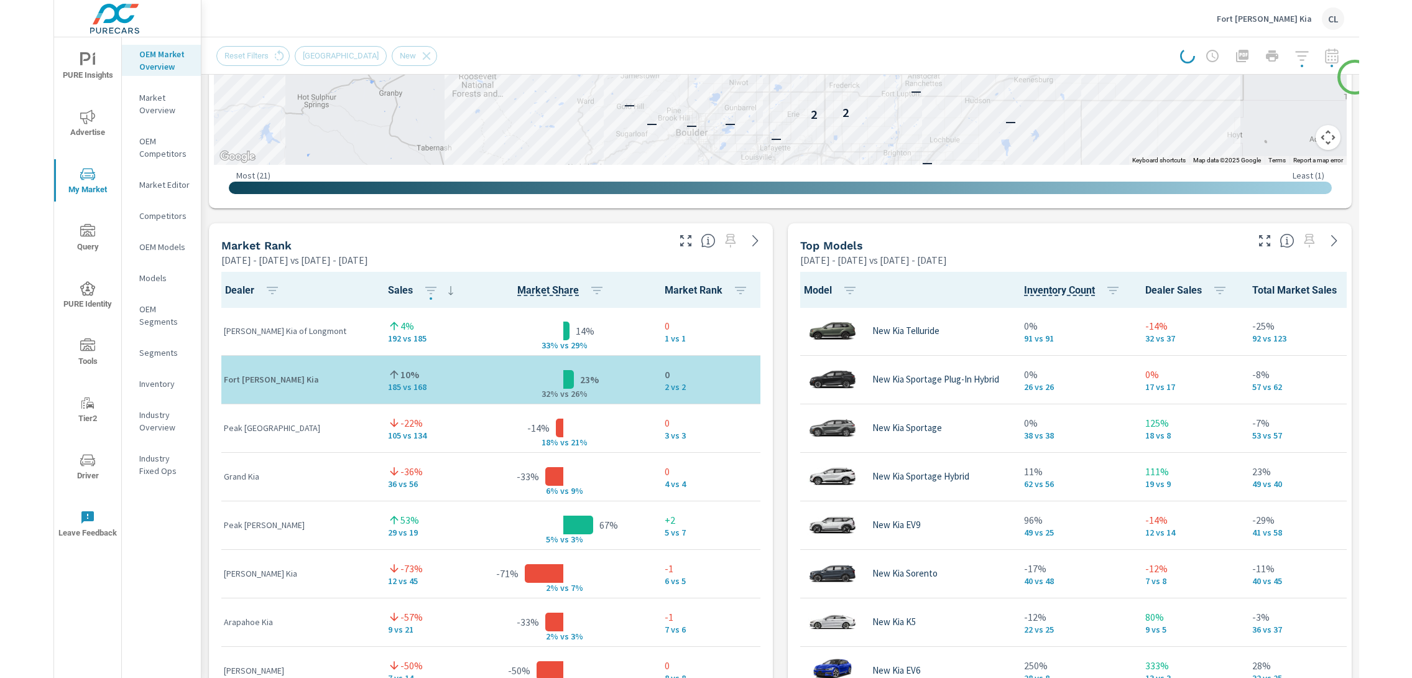
scroll to position [661, 0]
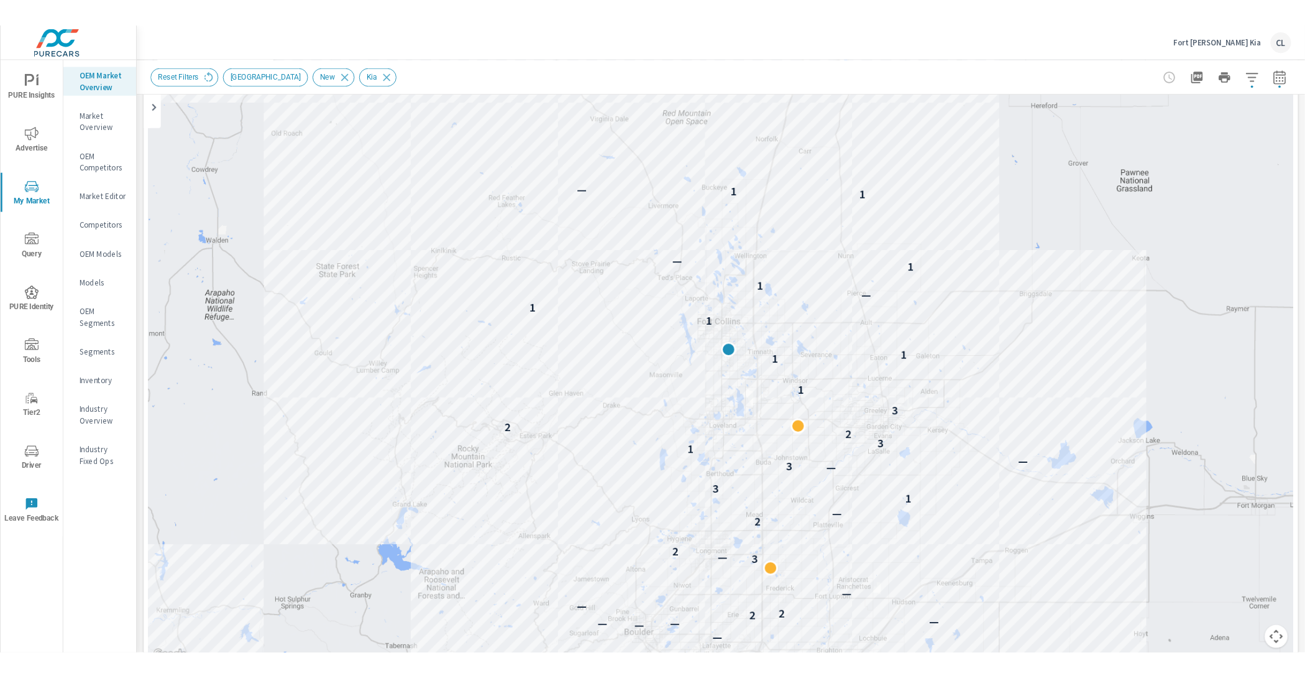
scroll to position [1, 0]
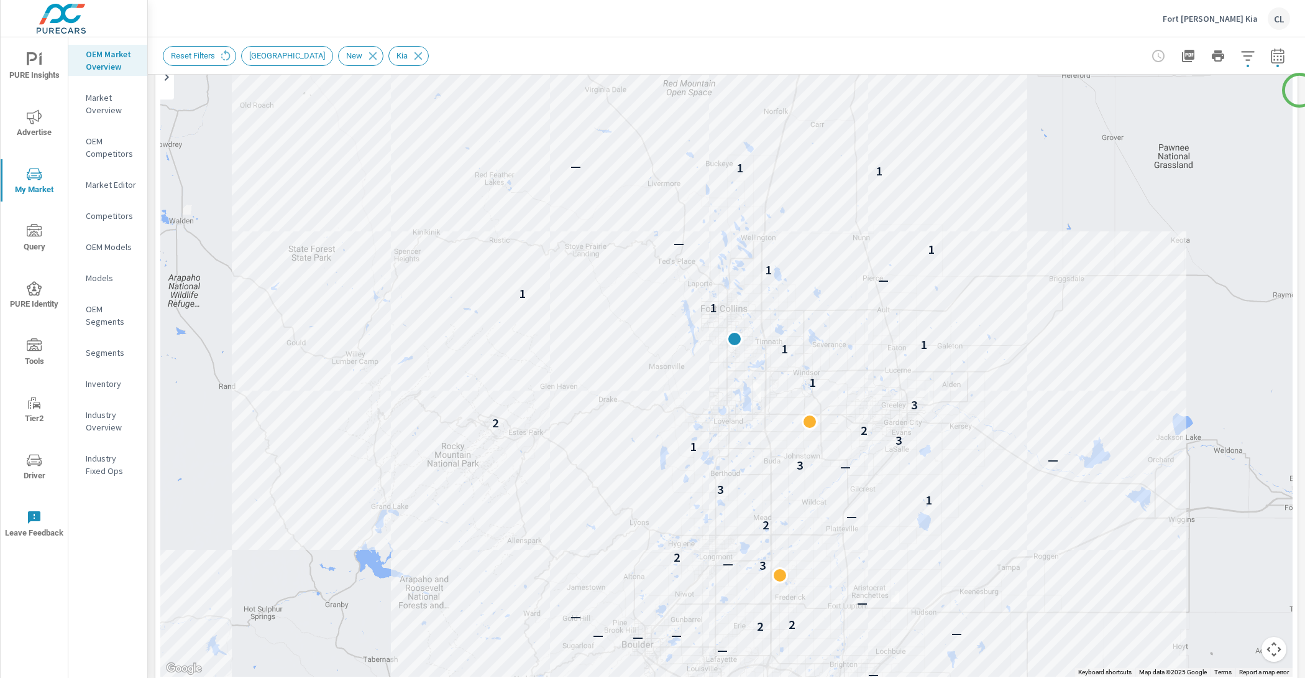
scroll to position [144, 0]
click at [1241, 56] on icon "button" at bounding box center [1248, 55] width 15 height 15
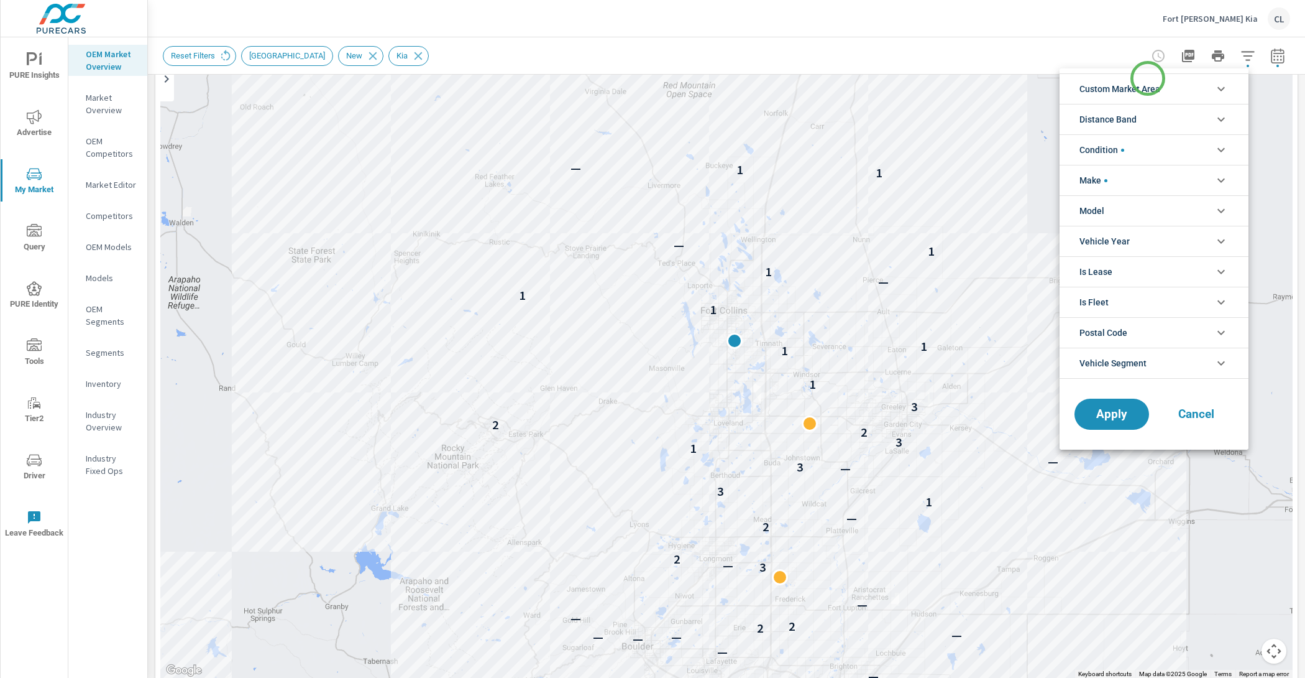
click at [1148, 78] on span "Custom Market Area" at bounding box center [1120, 89] width 81 height 30
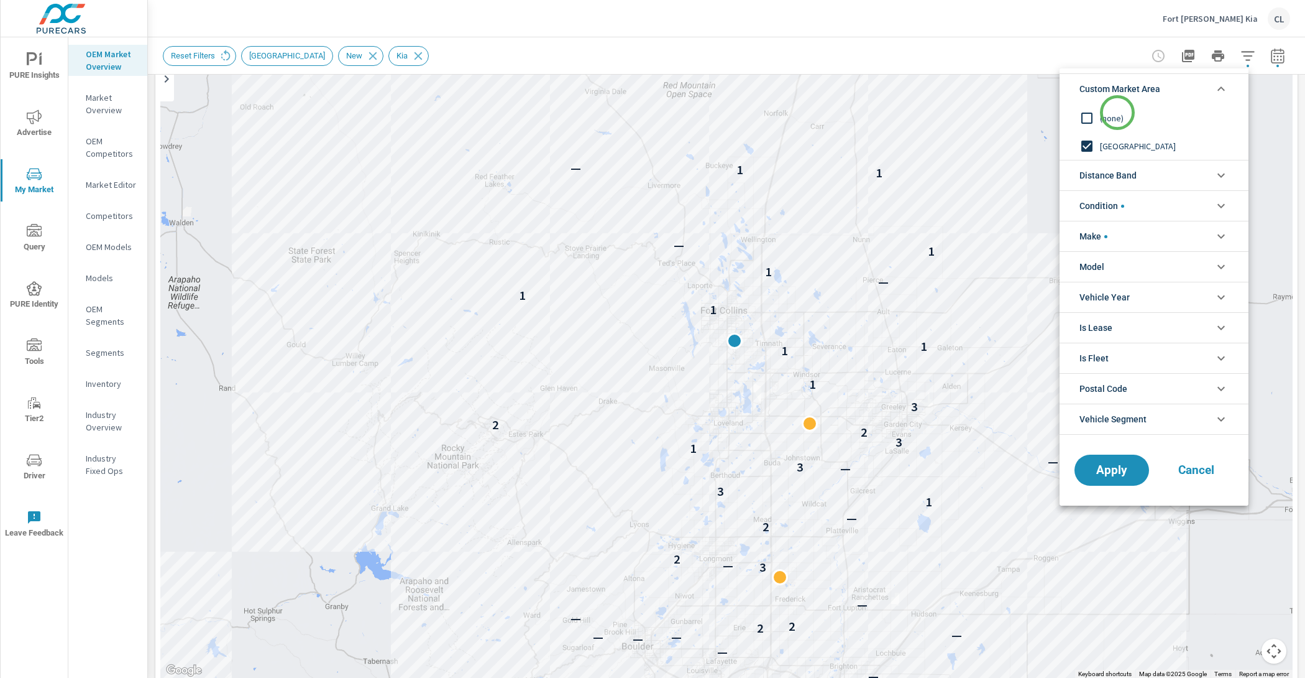
click at [1118, 113] on span "(none)" at bounding box center [1168, 118] width 136 height 15
click at [1131, 175] on span "Distance Band" at bounding box center [1108, 175] width 57 height 30
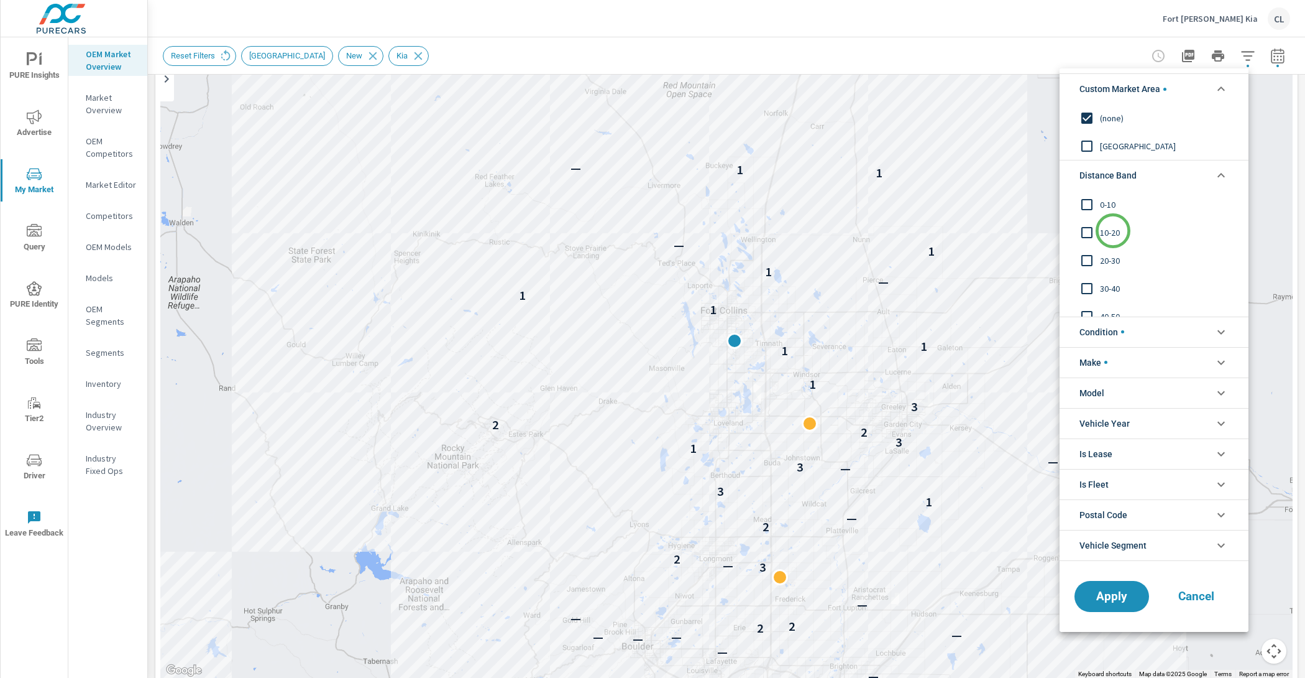
click at [1112, 232] on span "10-20" at bounding box center [1168, 232] width 136 height 15
click at [1106, 202] on span "0-10" at bounding box center [1168, 204] width 136 height 15
click at [1124, 590] on span "Apply" at bounding box center [1112, 596] width 51 height 12
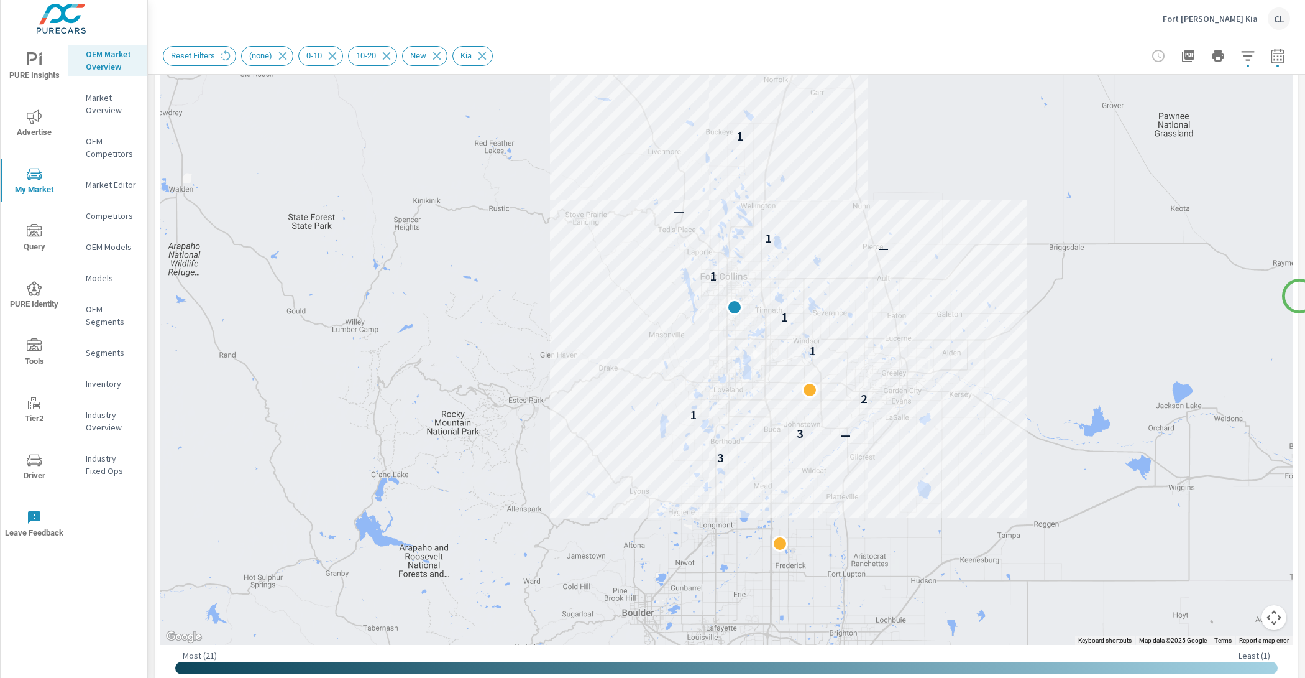
scroll to position [175, 0]
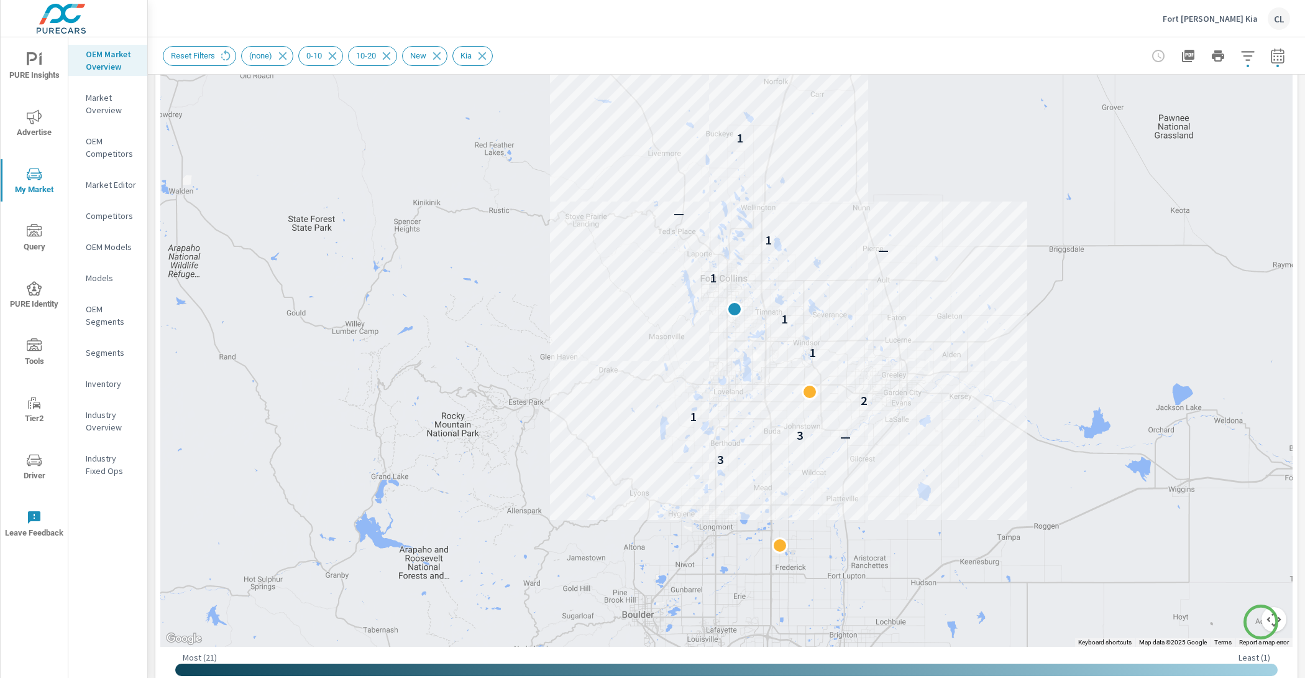
click at [1262, 622] on button "Map camera controls" at bounding box center [1274, 619] width 25 height 25
click at [1231, 551] on button "Zoom in" at bounding box center [1243, 556] width 25 height 25
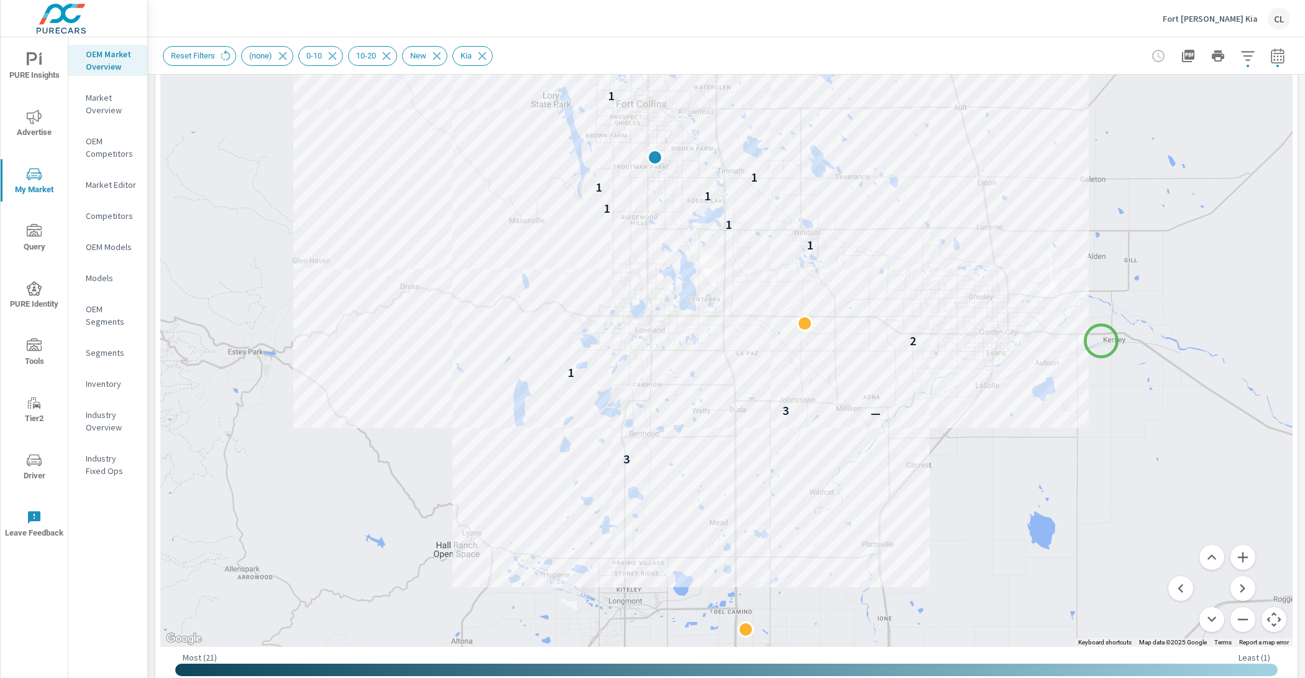
drag, startPoint x: 1183, startPoint y: 495, endPoint x: 1101, endPoint y: 341, distance: 174.6
click at [1101, 341] on div "3 — 3 1 2 1 1 1 1 1 1 1 — 1 — 1" at bounding box center [1169, 475] width 1044 height 653
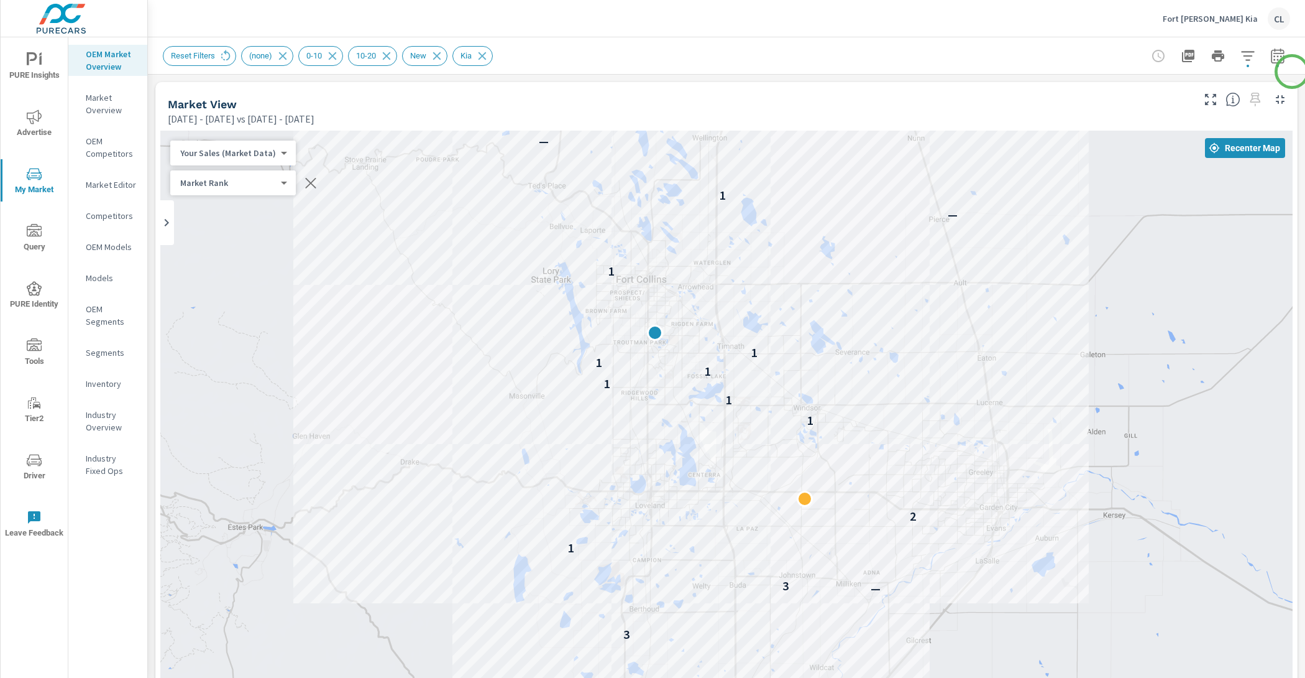
click at [1294, 70] on div "Market Overview Fort Collins Kia Report date range: May 01, 2025 - Jul 31, 2025…" at bounding box center [726, 357] width 1157 height 640
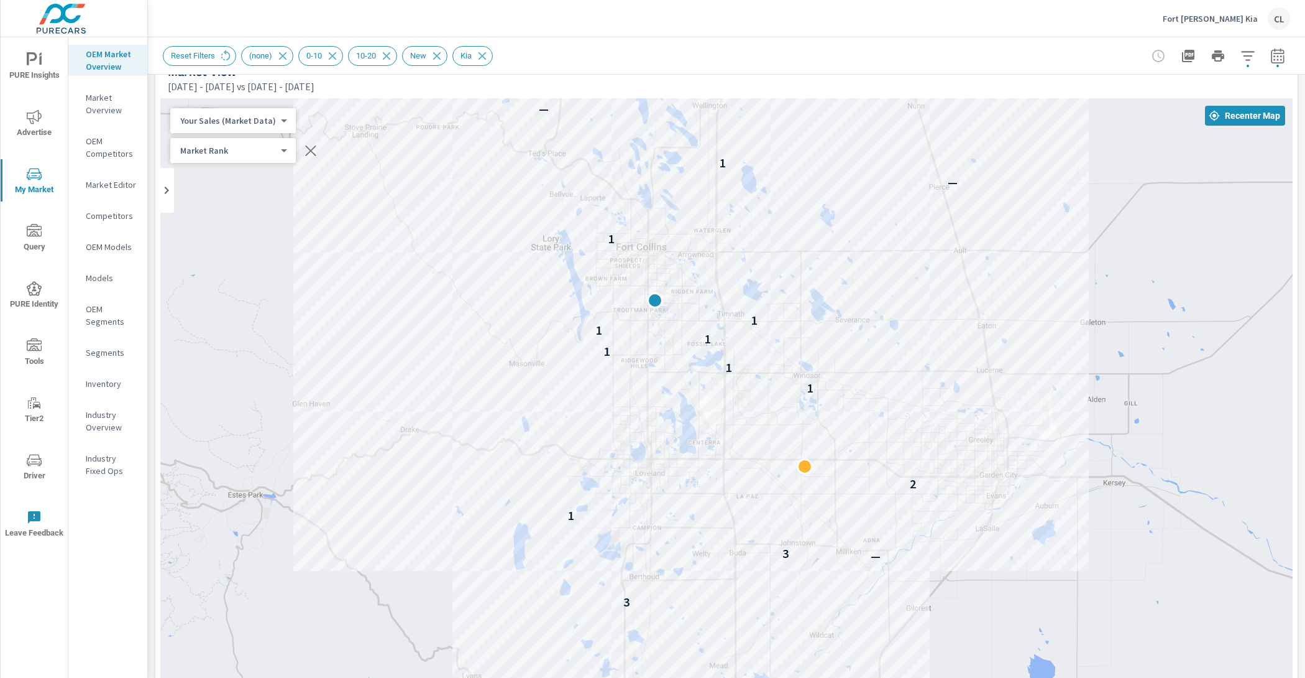
scroll to position [31, 0]
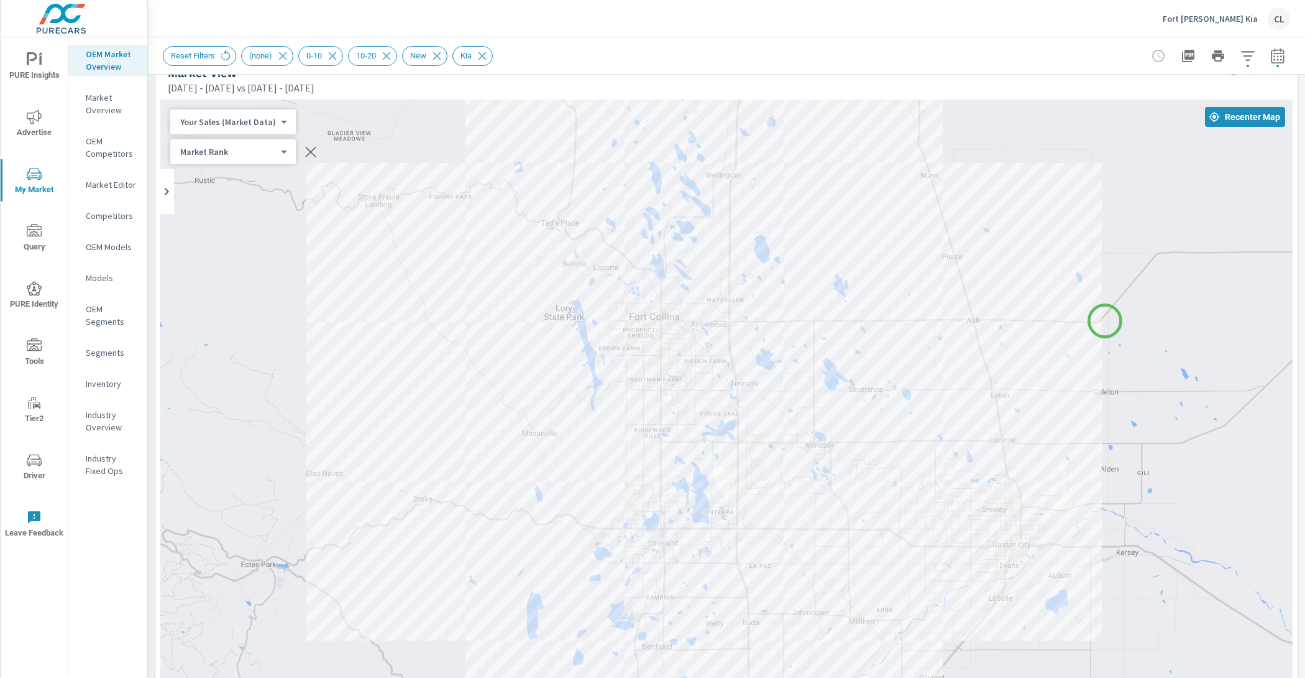
drag, startPoint x: 1094, startPoint y: 259, endPoint x: 1105, endPoint y: 321, distance: 62.5
click at [1105, 321] on div "3 — 3 1 2 1 1 1 1 1 1 1 — 1 — 1" at bounding box center [726, 444] width 1133 height 691
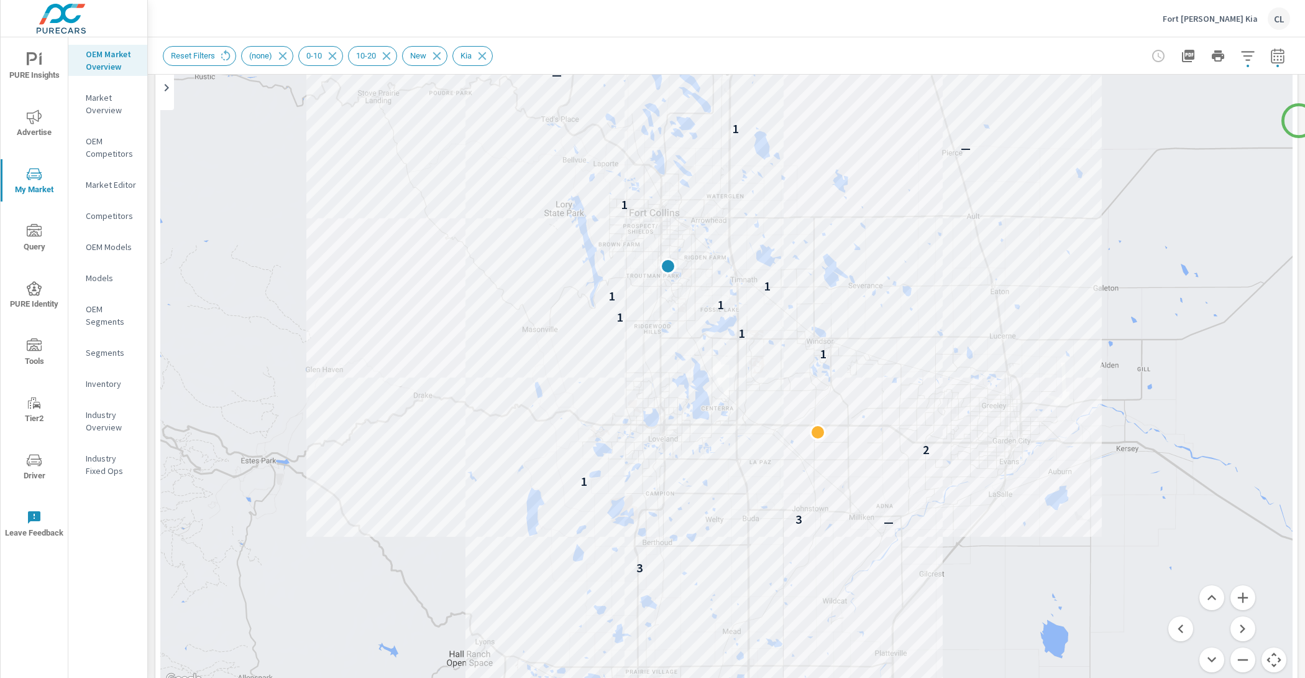
scroll to position [136, 0]
click at [1231, 597] on button "Zoom in" at bounding box center [1243, 596] width 25 height 25
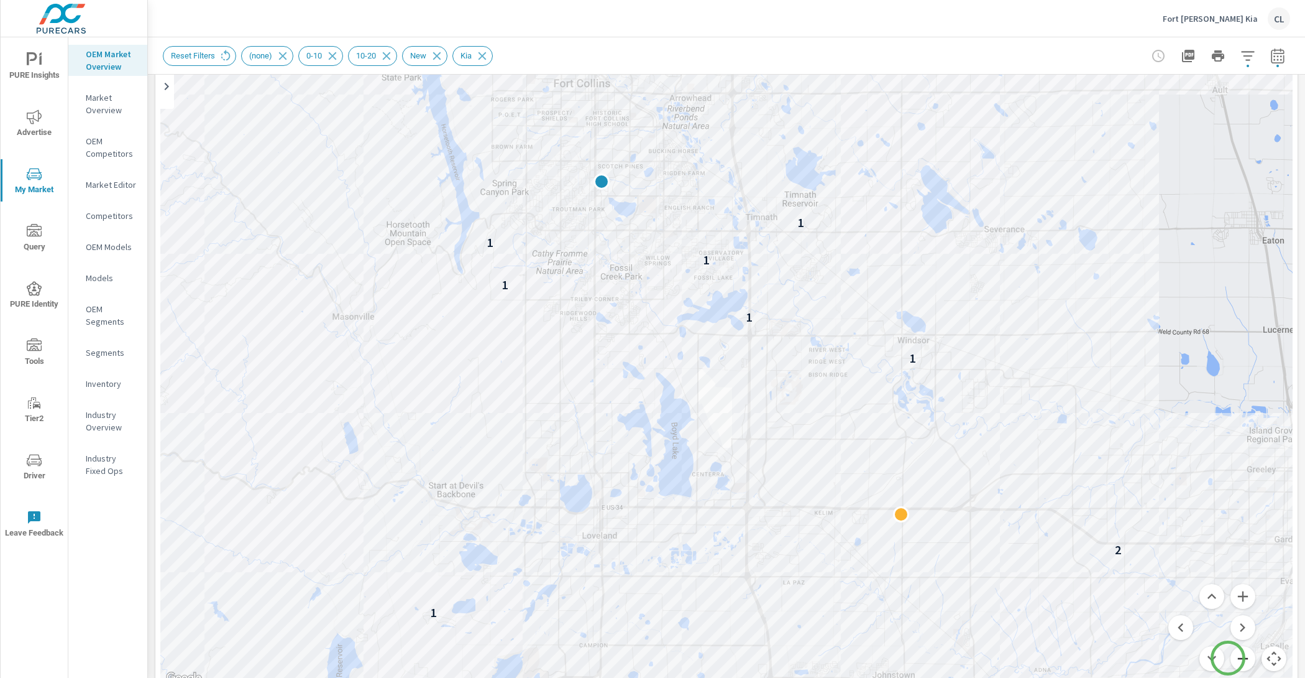
click at [1231, 658] on button "Zoom out" at bounding box center [1243, 658] width 25 height 25
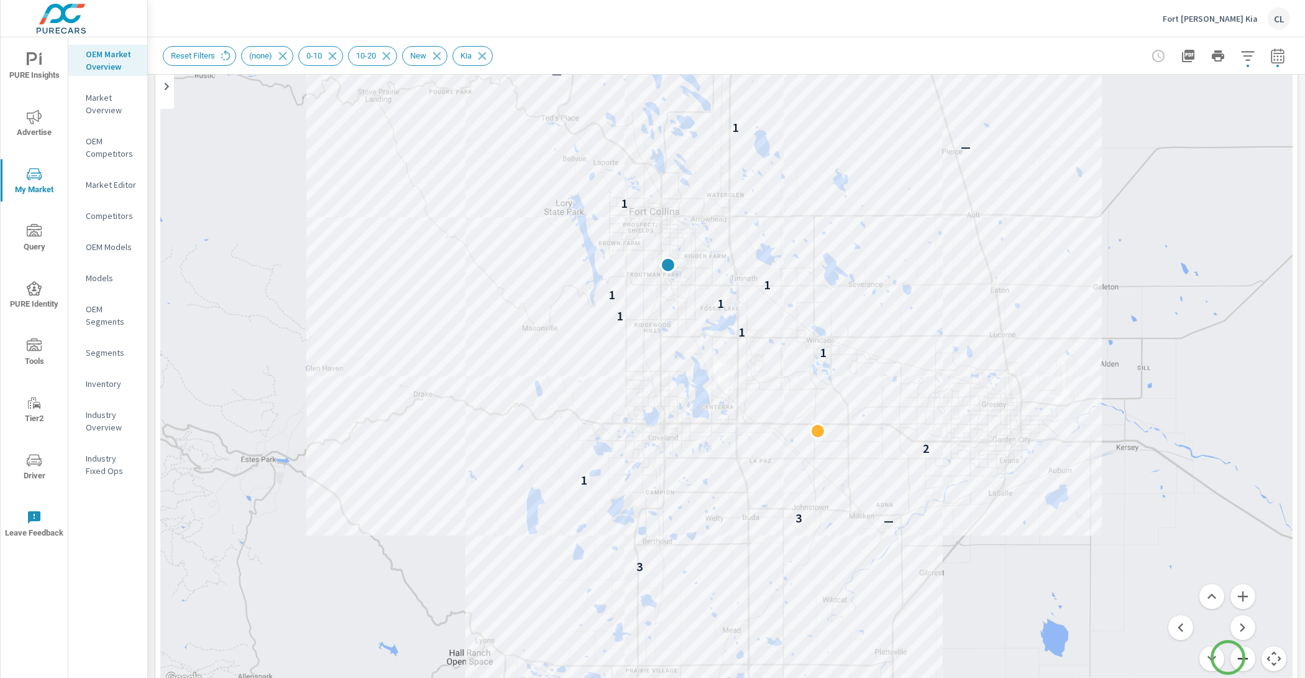
click at [1231, 657] on button "Zoom out" at bounding box center [1243, 658] width 25 height 25
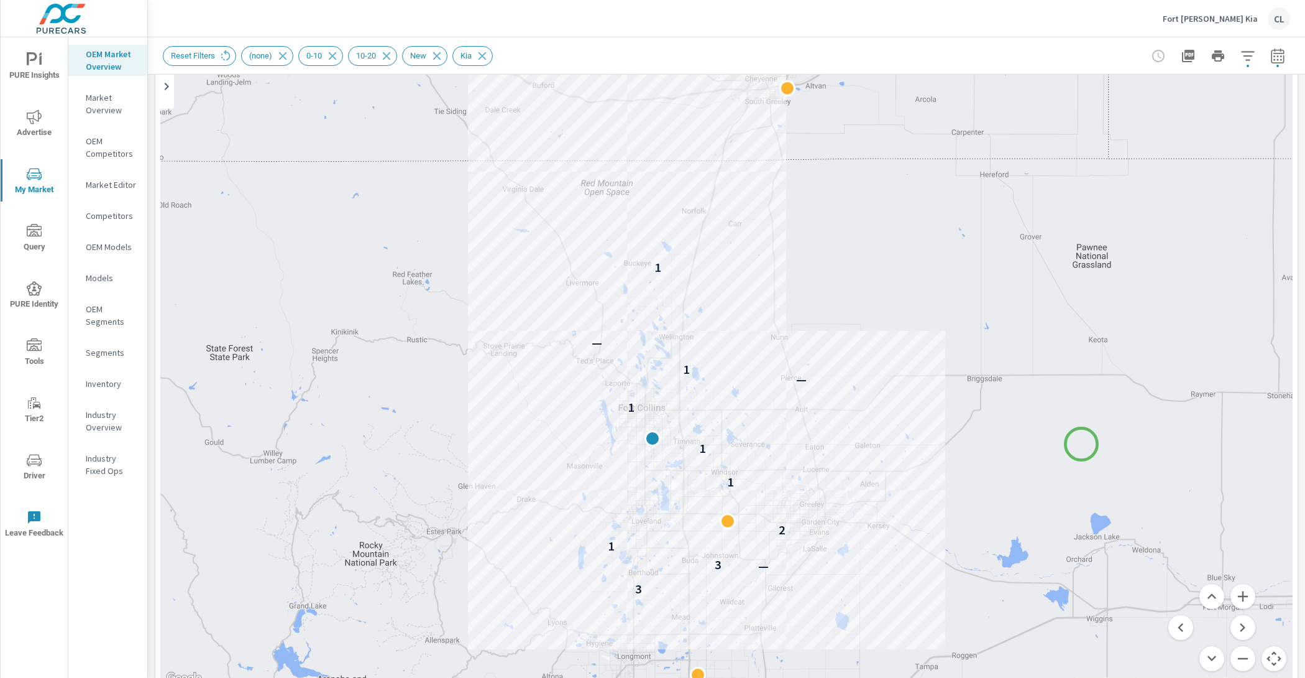
drag, startPoint x: 1131, startPoint y: 308, endPoint x: 1082, endPoint y: 444, distance: 144.7
click at [1082, 444] on div "3 — 3 1 2 1 1 1 — 1 — 1" at bounding box center [726, 339] width 1133 height 691
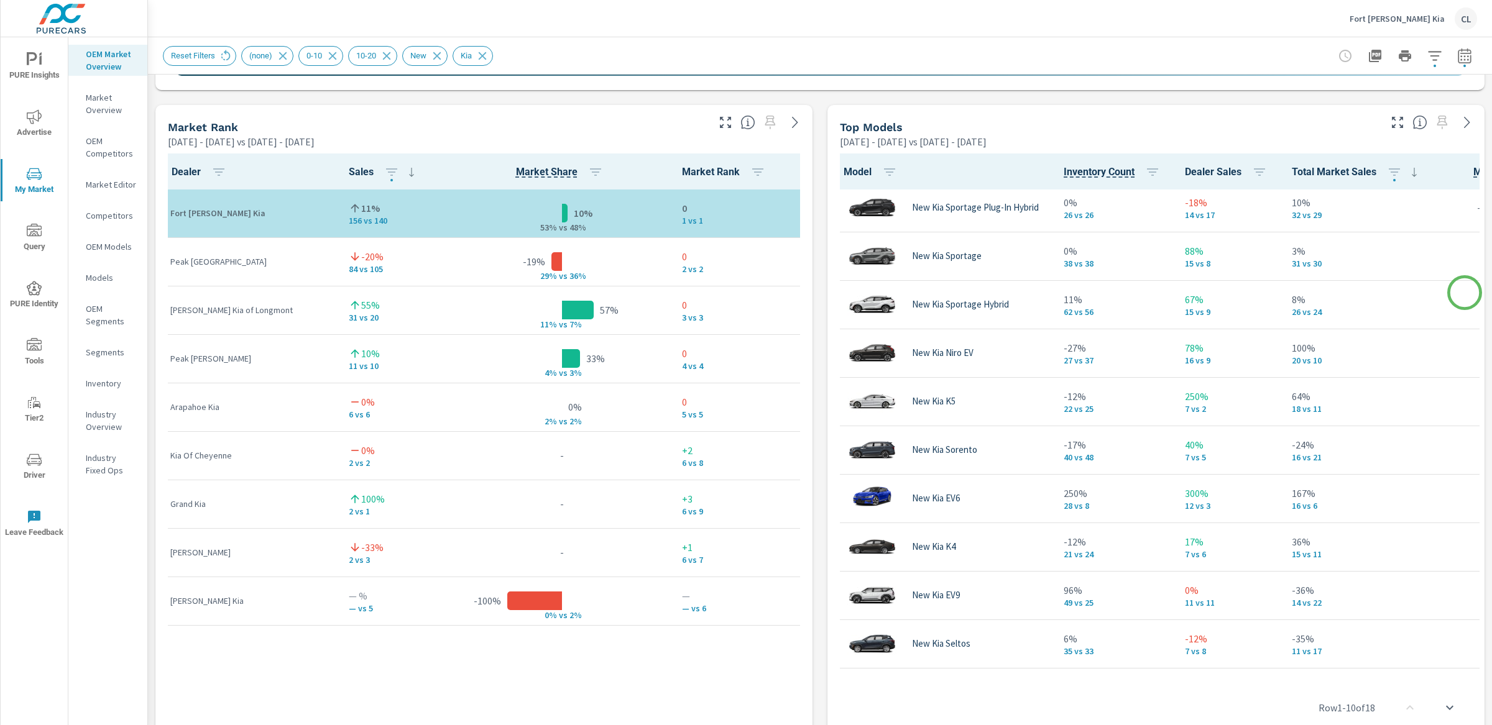
scroll to position [55, 0]
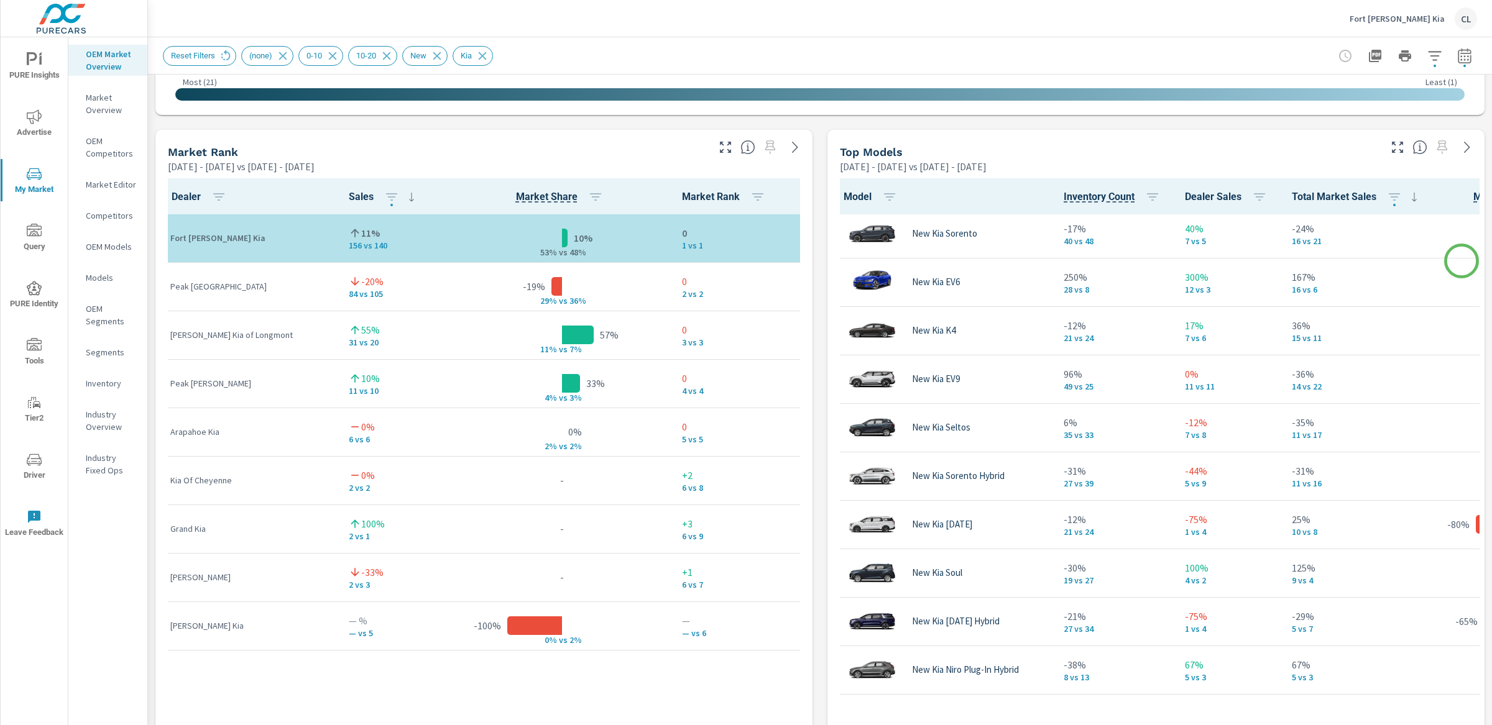
scroll to position [400, 0]
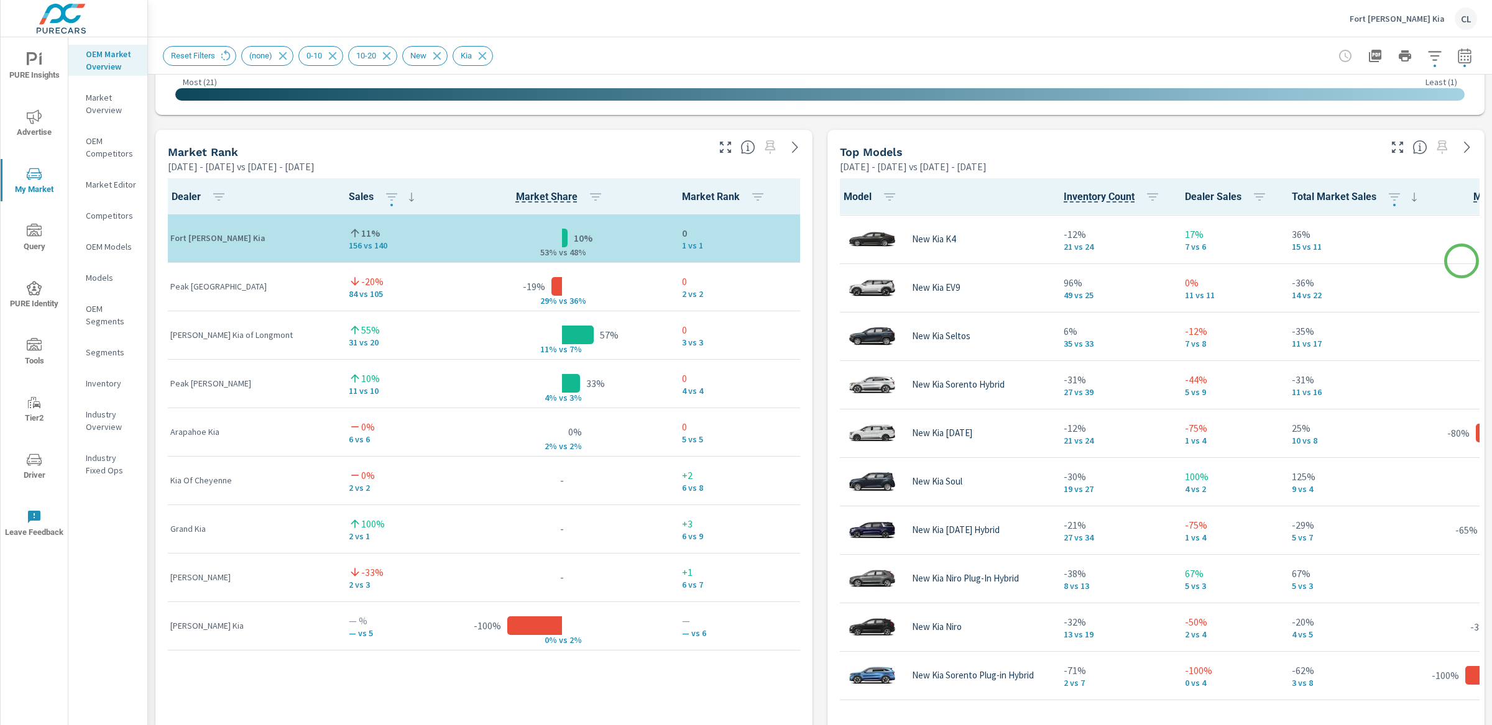
scroll to position [288, 0]
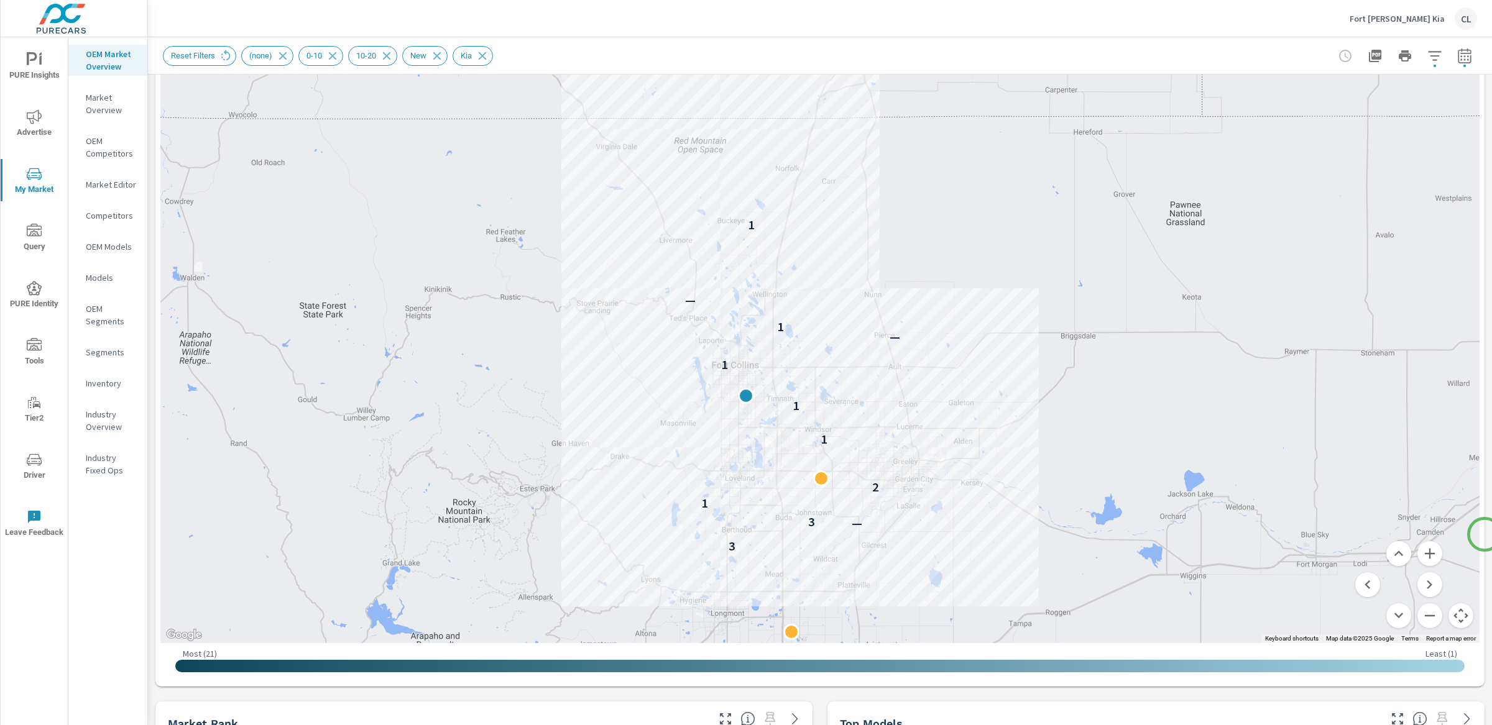
scroll to position [181, 0]
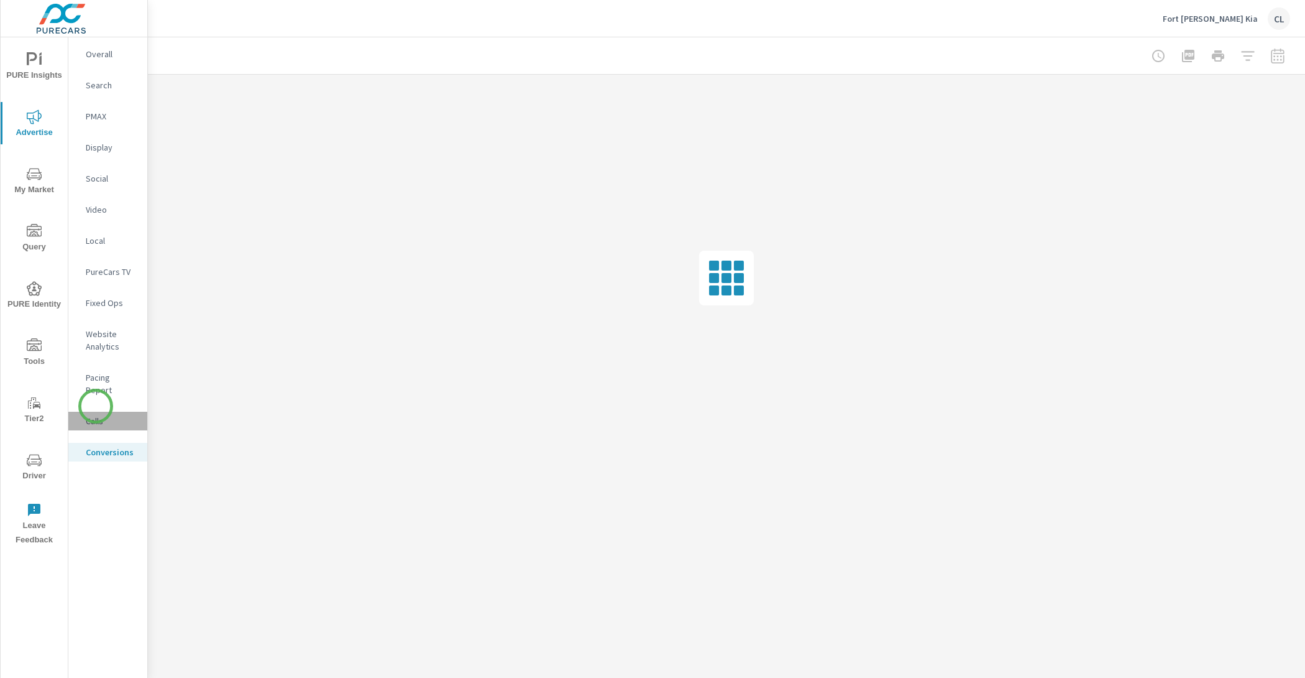
click at [96, 415] on p "Calls" at bounding box center [112, 421] width 52 height 12
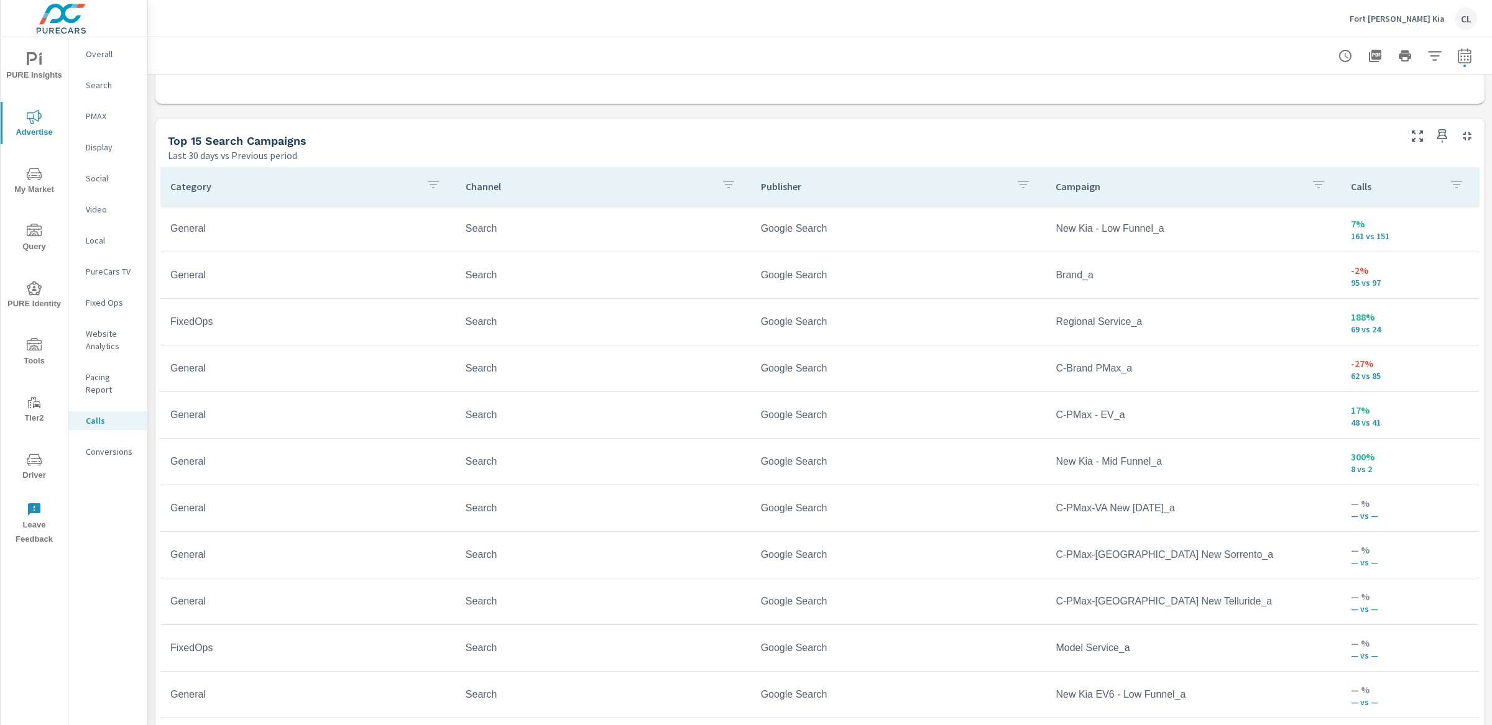
scroll to position [762, 0]
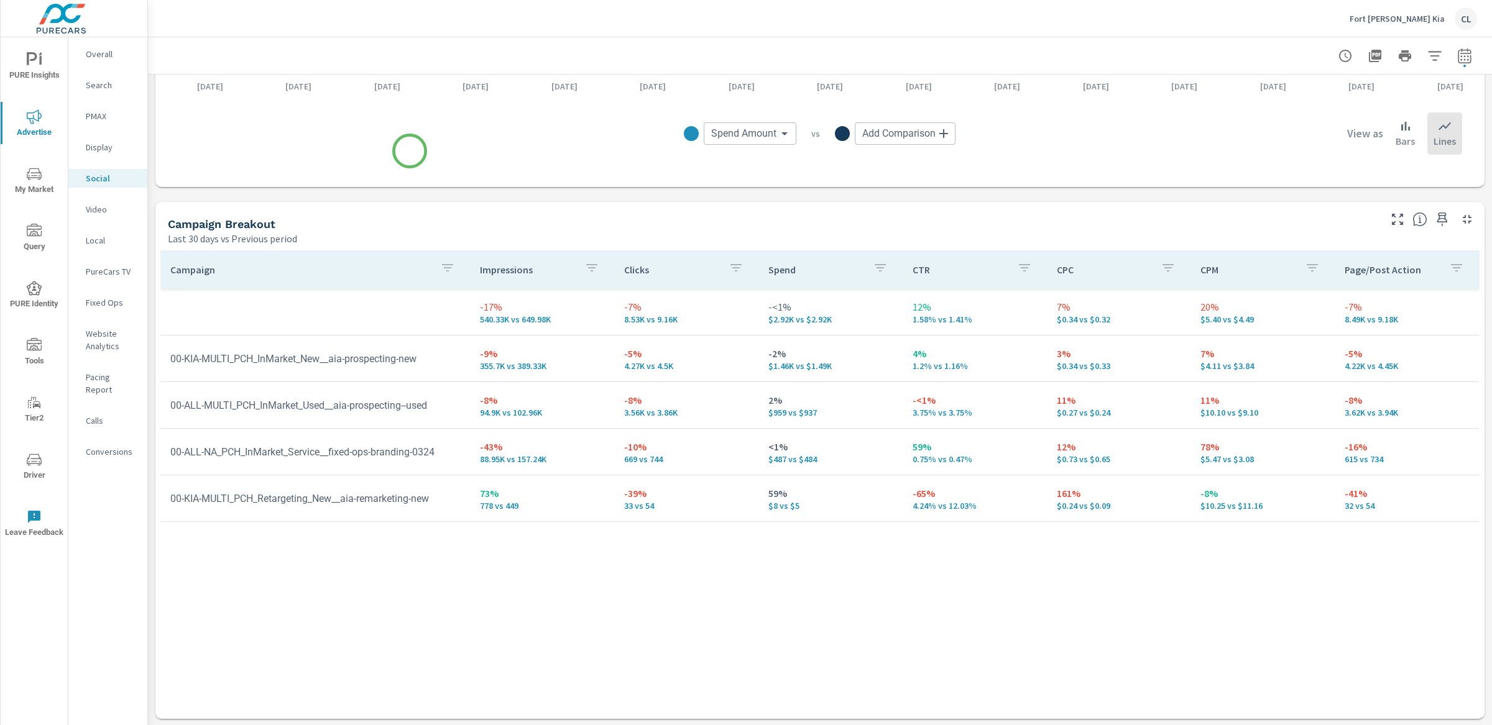
scroll to position [413, 0]
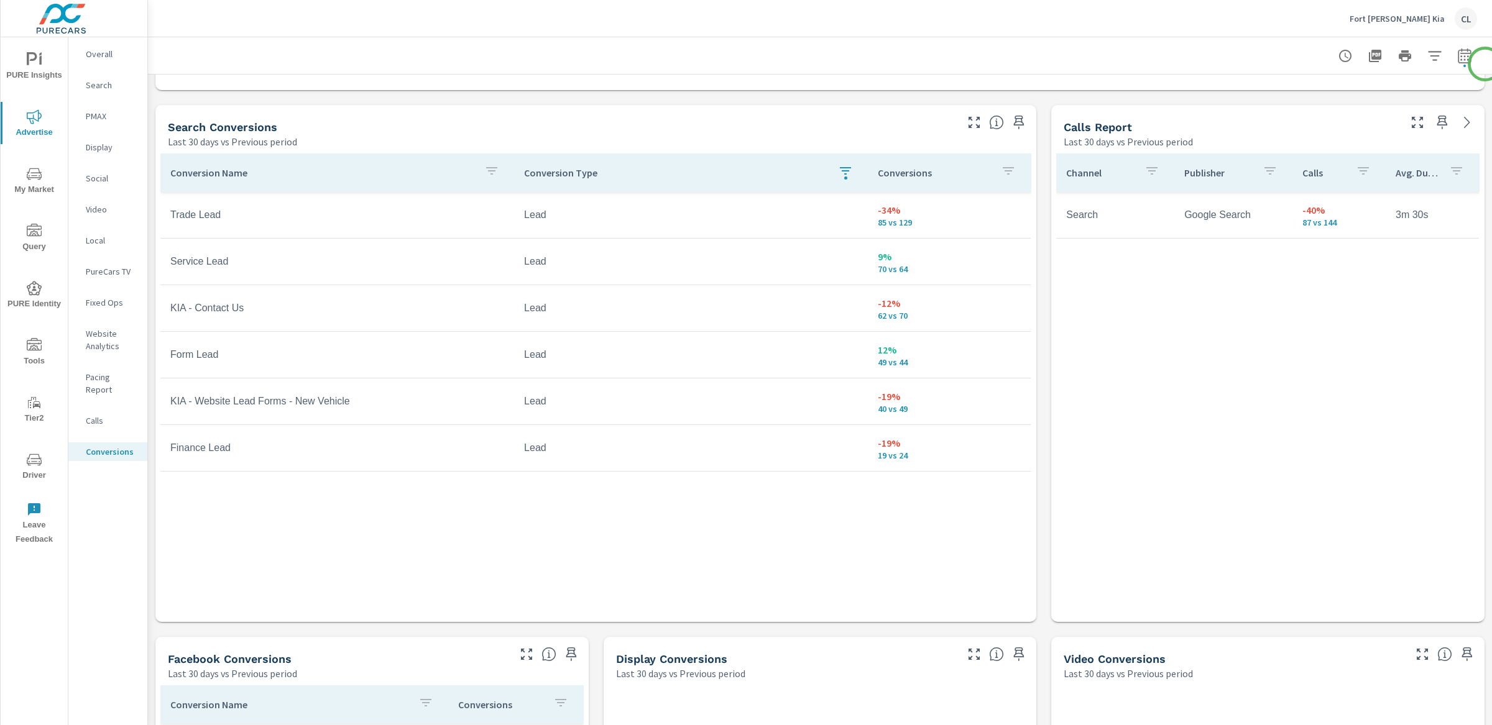
scroll to position [644, 0]
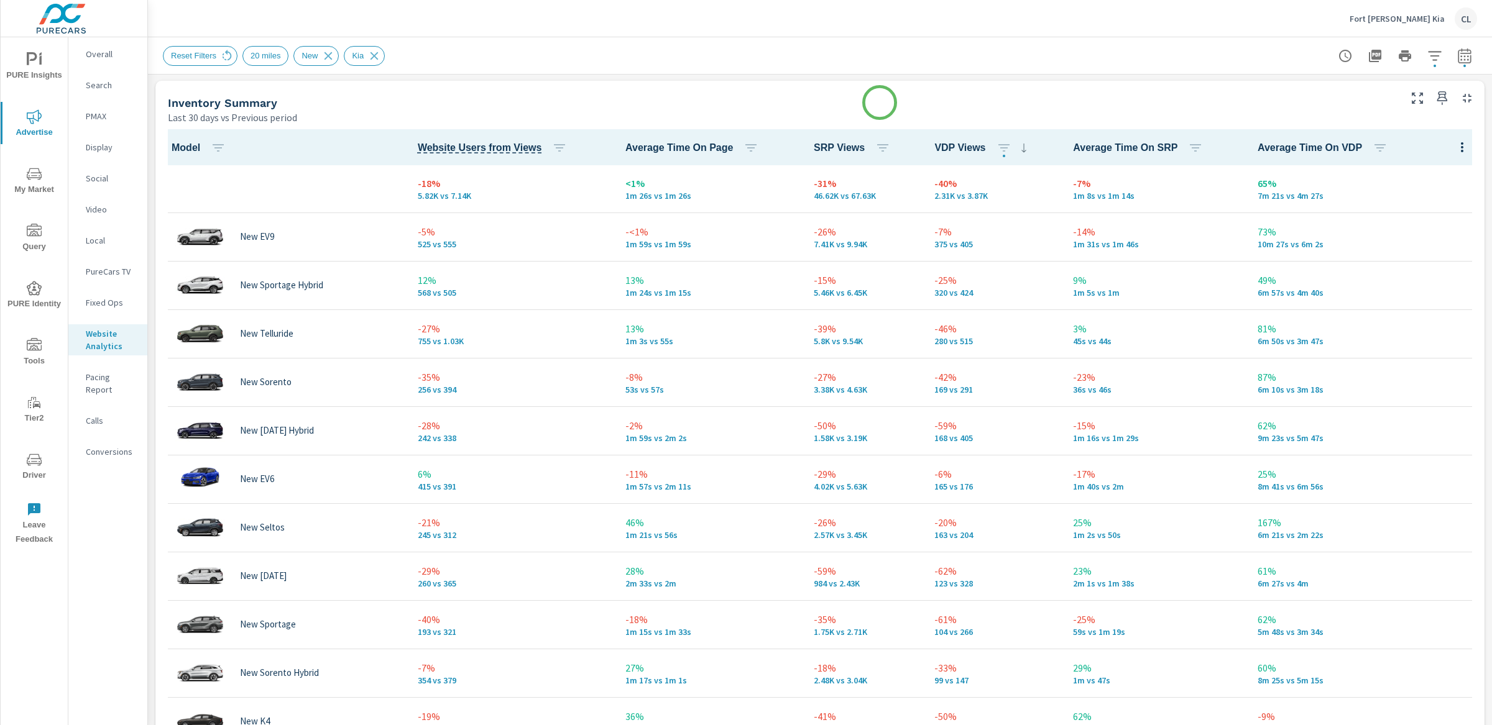
scroll to position [530, 0]
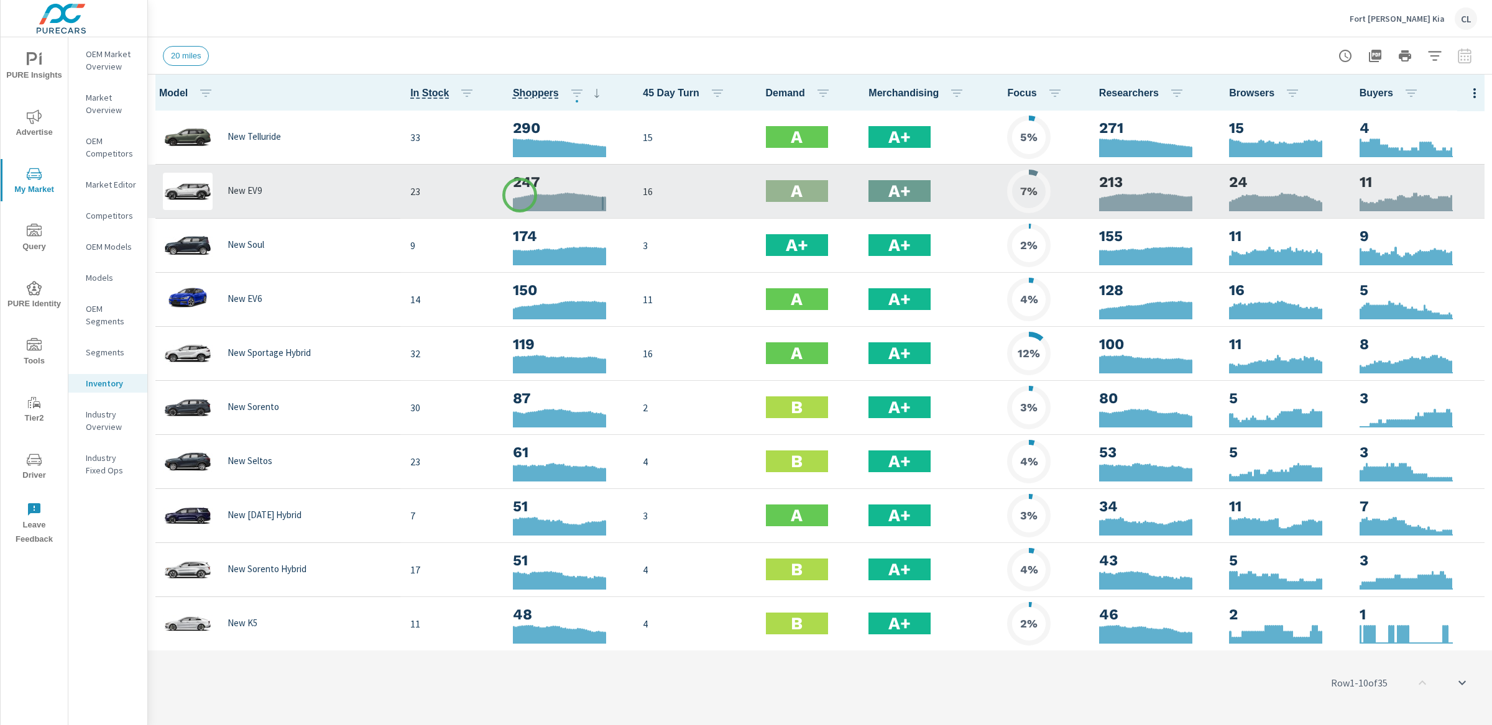
scroll to position [1, 0]
